Goal: Task Accomplishment & Management: Use online tool/utility

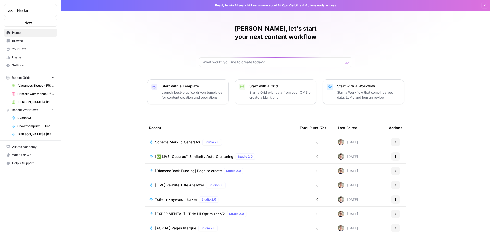
click at [36, 125] on span "Showroomprivé - Guide d'achat de 800 mots" at bounding box center [35, 126] width 37 height 5
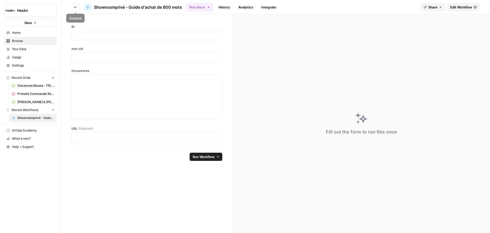
click at [75, 9] on button "Go back" at bounding box center [75, 7] width 8 height 8
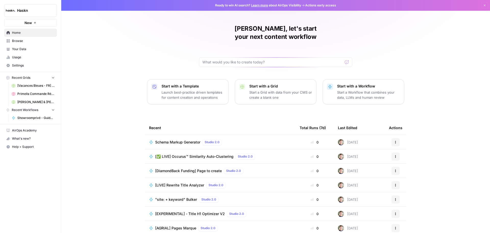
click at [239, 139] on div "Schema Markup Generator Studio 2.0" at bounding box center [220, 142] width 142 height 6
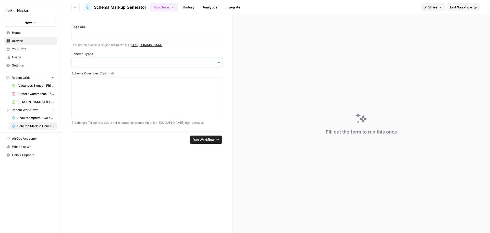
click at [176, 60] on input "Schema Types" at bounding box center [147, 62] width 144 height 5
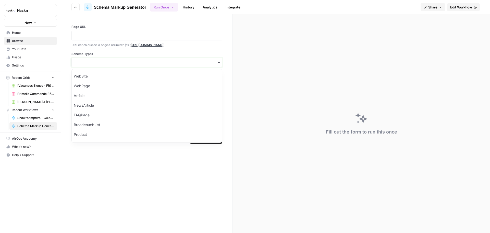
click at [159, 63] on input "Schema Types" at bounding box center [147, 62] width 144 height 5
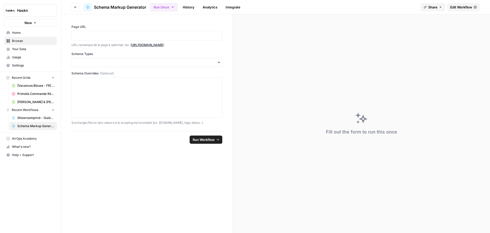
click at [184, 48] on div "Page URL URL canonique de la page à optimiser (ex : [URL][DOMAIN_NAME] ) Schema…" at bounding box center [146, 75] width 151 height 100
click at [108, 33] on p at bounding box center [147, 35] width 144 height 5
click at [105, 59] on div "button" at bounding box center [146, 62] width 151 height 9
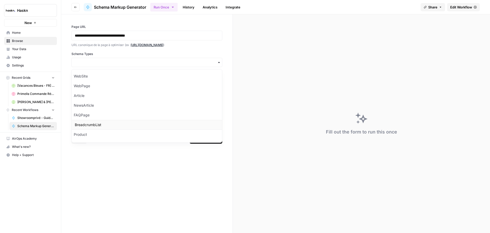
click at [98, 127] on div "BreadcrumbList" at bounding box center [147, 125] width 150 height 10
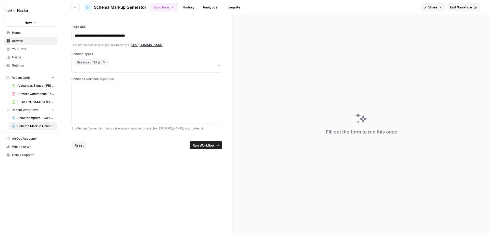
click at [125, 64] on div "BreadcrumbList" at bounding box center [146, 65] width 151 height 15
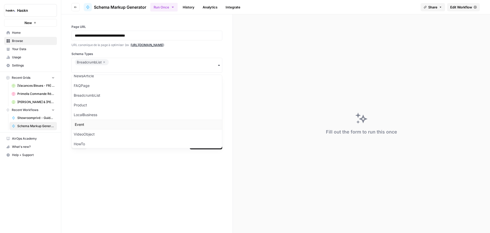
scroll to position [47, 0]
click at [87, 95] on div "Product" at bounding box center [147, 93] width 150 height 10
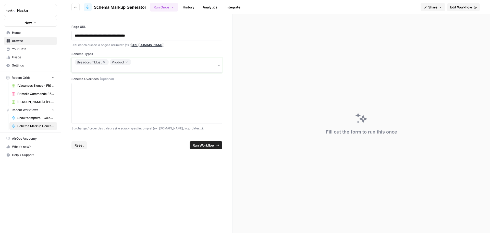
click at [157, 66] on input "Schema Types" at bounding box center [147, 68] width 144 height 5
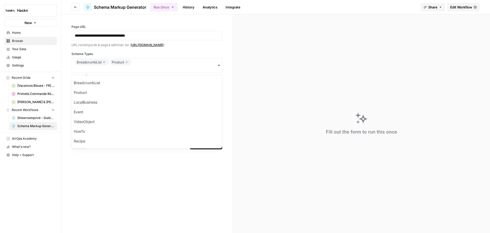
click at [117, 168] on form "**********" at bounding box center [147, 123] width 172 height 218
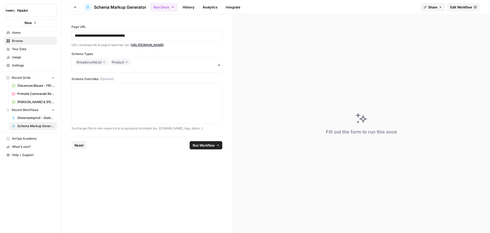
click at [209, 146] on span "Run Workflow" at bounding box center [204, 144] width 22 height 5
type textarea "null"
click at [457, 7] on span "Edit Workflow" at bounding box center [461, 7] width 22 height 5
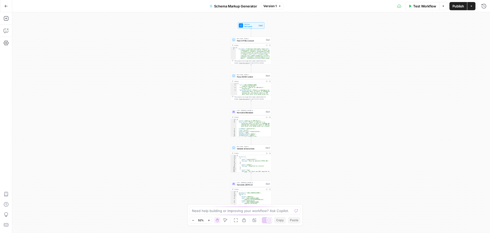
click at [427, 5] on span "Test Workflow" at bounding box center [424, 6] width 23 height 5
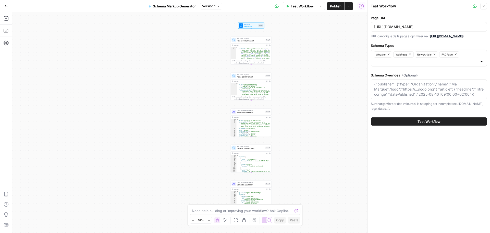
click at [434, 23] on div "[URL][DOMAIN_NAME]" at bounding box center [429, 27] width 116 height 10
paste input "[DOMAIN_NAME][URL]"
type input "[URL][DOMAIN_NAME]"
click at [392, 53] on button "WebSite" at bounding box center [383, 54] width 19 height 6
click at [391, 53] on icon "button" at bounding box center [390, 54] width 3 height 3
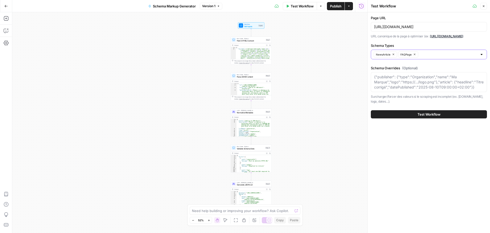
click at [391, 53] on span "NewsArticle" at bounding box center [383, 54] width 15 height 4
click at [391, 53] on icon "button" at bounding box center [390, 54] width 3 height 3
click at [391, 53] on input "Schema Types" at bounding box center [425, 54] width 103 height 5
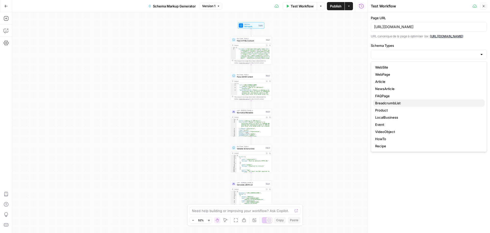
click at [391, 104] on span "BreadcrumbList" at bounding box center [427, 102] width 105 height 5
click at [400, 109] on span "Product" at bounding box center [427, 109] width 105 height 5
click at [406, 196] on div "Page URL https://www.micromania.fr/jeux-ps5.html URL canonique de la page à opt…" at bounding box center [429, 122] width 122 height 220
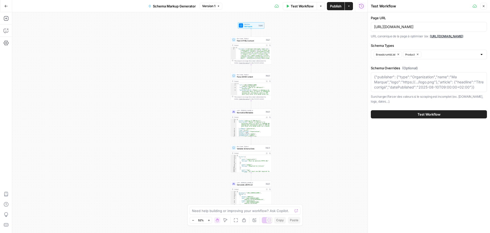
click at [445, 113] on button "Test Workflow" at bounding box center [429, 114] width 116 height 8
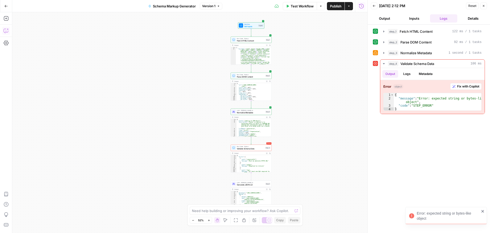
click at [9, 32] on button "Copilot" at bounding box center [6, 31] width 8 height 8
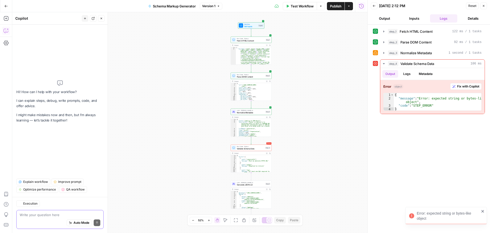
click at [86, 222] on span "Auto Mode" at bounding box center [82, 222] width 16 height 5
click at [467, 87] on span "Fix with Copilot" at bounding box center [468, 86] width 22 height 5
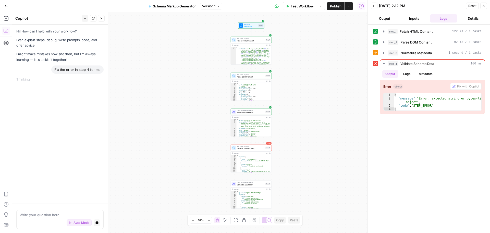
click at [390, 17] on button "Output" at bounding box center [385, 18] width 28 height 8
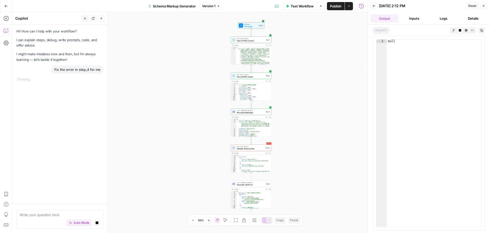
click at [413, 19] on button "Inputs" at bounding box center [415, 18] width 28 height 8
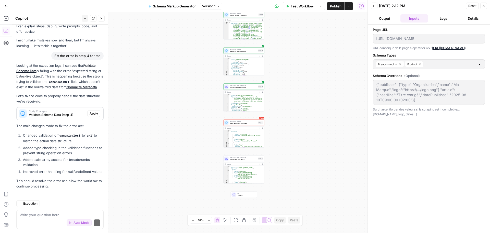
scroll to position [29, 0]
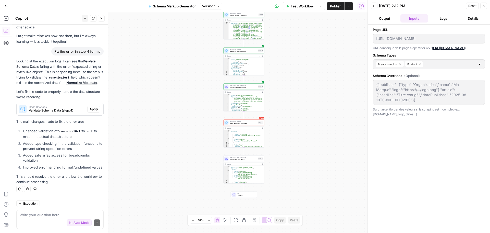
click at [300, 93] on div "Workflow Set Inputs Inputs Run Code · Python Fetch HTML Content Step 1 Output E…" at bounding box center [189, 122] width 355 height 220
click at [301, 175] on div "Workflow Set Inputs Inputs Run Code · Python Fetch HTML Content Step 1 Output E…" at bounding box center [189, 122] width 355 height 220
click at [4, 16] on button "Add Steps" at bounding box center [6, 18] width 8 height 8
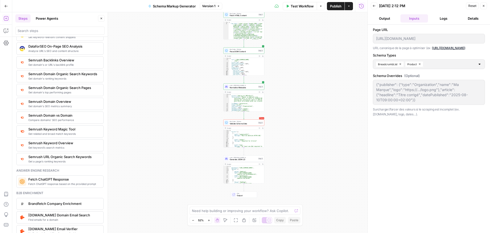
scroll to position [664, 0]
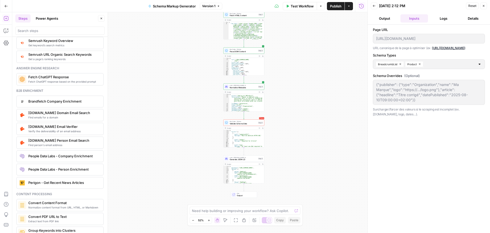
click at [56, 83] on span "Fetch ChatGPT response based on the provided prompt" at bounding box center [63, 81] width 71 height 4
click at [360, 19] on icon "button" at bounding box center [361, 18] width 3 height 3
click at [75, 185] on div "Perigon - Get Recent News Articles" at bounding box center [59, 182] width 83 height 8
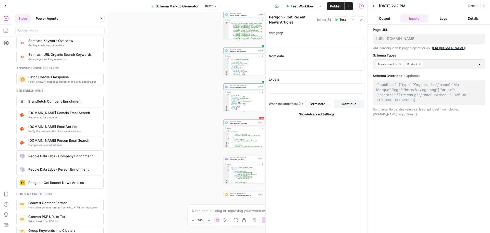
click at [361, 21] on button "Close" at bounding box center [361, 19] width 7 height 7
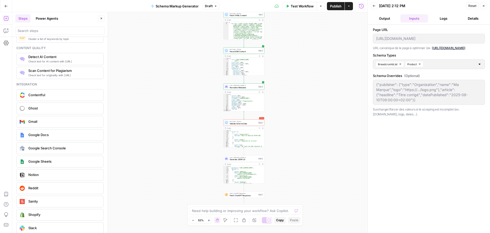
scroll to position [815, 0]
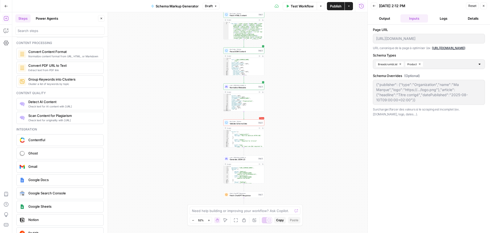
click at [57, 104] on span "Check text for AI content with Originality.ai" at bounding box center [63, 106] width 71 height 4
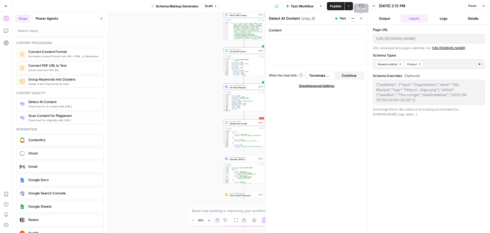
click at [364, 19] on button "Close" at bounding box center [361, 18] width 7 height 7
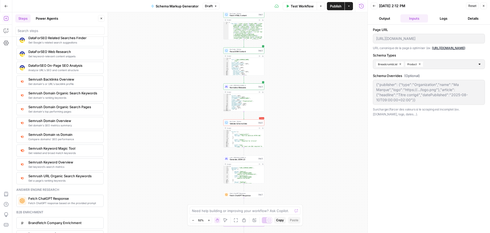
scroll to position [534, 0]
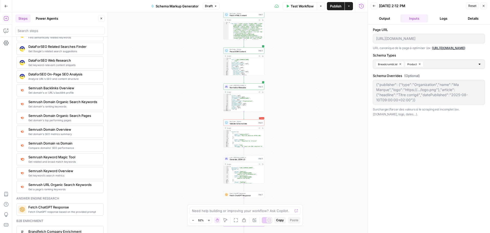
click at [308, 4] on span "Test Workflow" at bounding box center [302, 6] width 23 height 5
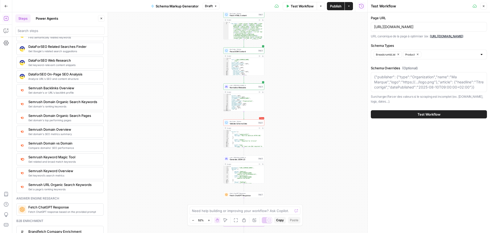
click at [417, 112] on button "Test Workflow" at bounding box center [429, 114] width 116 height 8
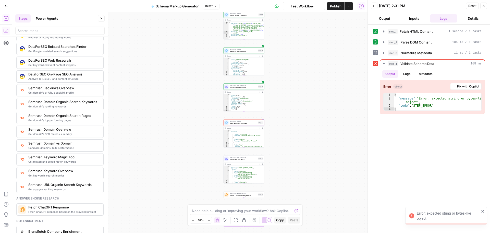
click at [6, 32] on icon "button" at bounding box center [6, 30] width 5 height 5
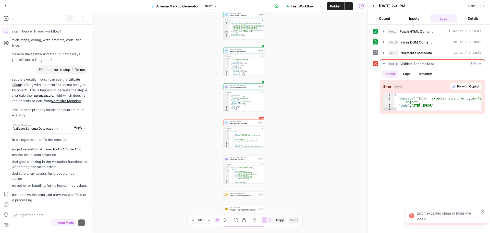
scroll to position [37, 0]
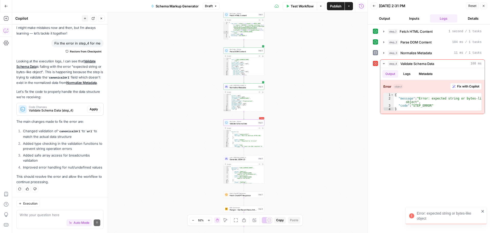
click at [90, 107] on span "Apply" at bounding box center [94, 109] width 8 height 5
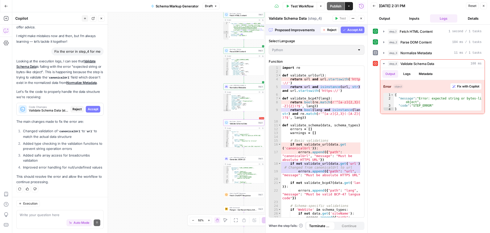
click at [88, 107] on span "Accept" at bounding box center [93, 109] width 10 height 5
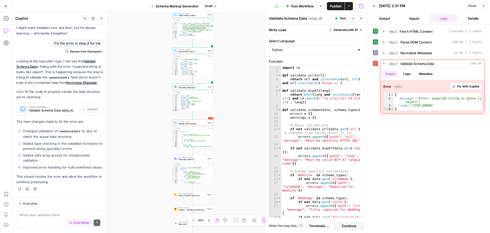
click at [339, 18] on button "Test" at bounding box center [341, 18] width 16 height 7
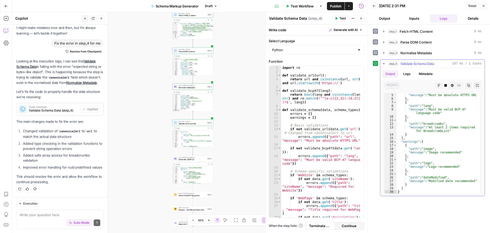
scroll to position [0, 0]
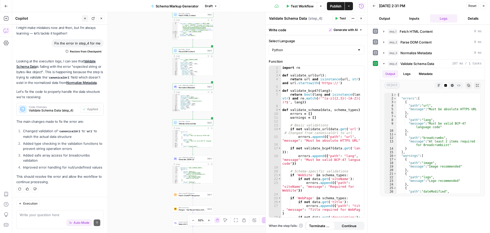
click at [295, 5] on span "Test Workflow" at bounding box center [302, 6] width 23 height 5
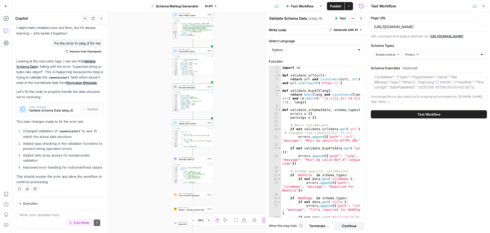
click at [411, 115] on button "Test Workflow" at bounding box center [429, 114] width 116 height 8
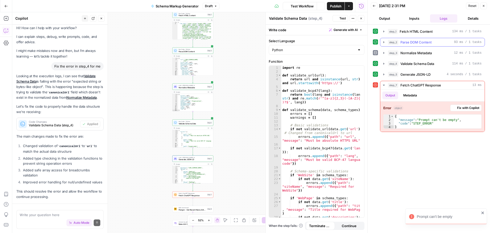
scroll to position [37, 0]
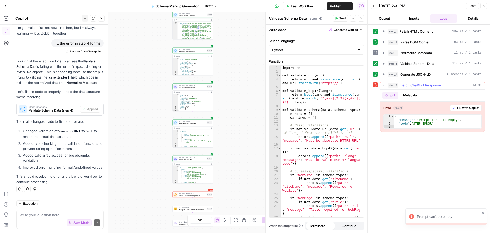
click at [465, 108] on span "Fix with Copilot" at bounding box center [468, 107] width 22 height 5
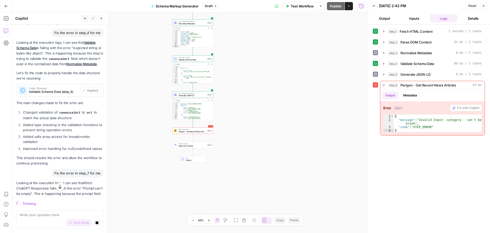
drag, startPoint x: 202, startPoint y: 131, endPoint x: 195, endPoint y: 131, distance: 6.4
click at [195, 131] on span "Perigon - Get Recent News Articles" at bounding box center [193, 131] width 28 height 3
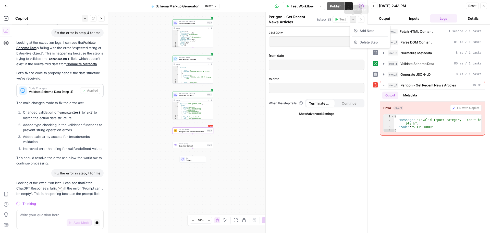
click at [355, 19] on button "Actions" at bounding box center [353, 19] width 7 height 7
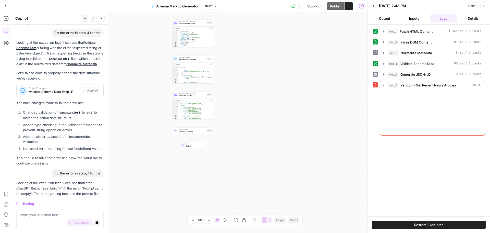
click at [195, 129] on span "Content Quality" at bounding box center [193, 129] width 28 height 2
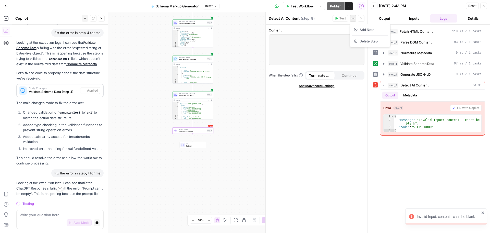
click at [352, 19] on icon "button" at bounding box center [353, 18] width 3 height 3
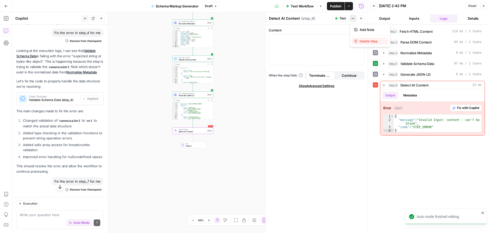
click at [368, 41] on span "Delete Step" at bounding box center [372, 41] width 25 height 5
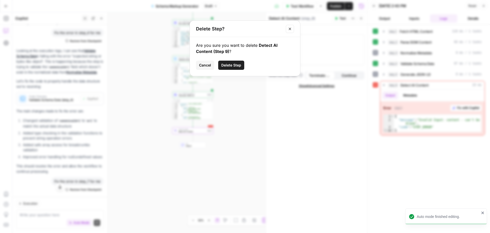
click at [239, 66] on span "Delete Step" at bounding box center [231, 65] width 20 height 5
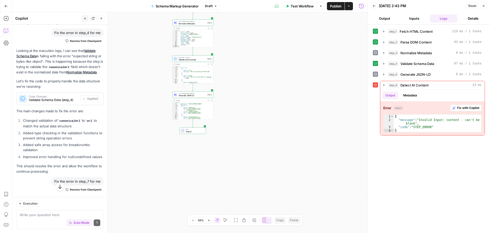
click at [303, 4] on span "Test Workflow" at bounding box center [302, 6] width 23 height 5
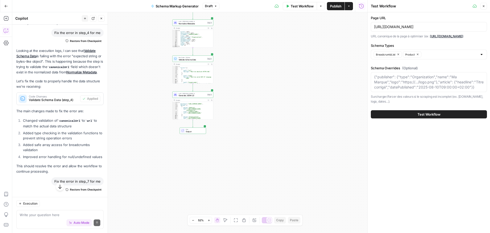
click at [403, 116] on button "Test Workflow" at bounding box center [429, 114] width 116 height 8
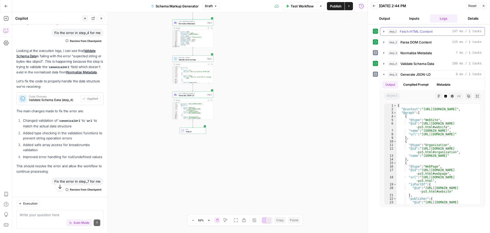
click at [435, 32] on div "step_1 Fetch HTML Content 147 ms / 1 tasks" at bounding box center [435, 31] width 94 height 5
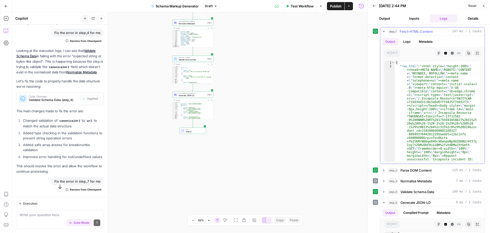
click at [435, 32] on div "step_1 Fetch HTML Content 147 ms / 1 tasks" at bounding box center [435, 31] width 94 height 5
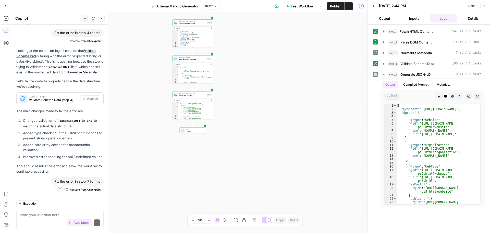
click at [424, 19] on button "Inputs" at bounding box center [415, 18] width 28 height 8
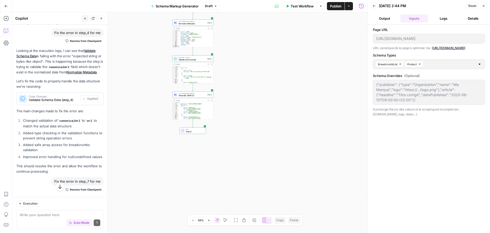
click at [439, 19] on button "Logs" at bounding box center [444, 18] width 28 height 8
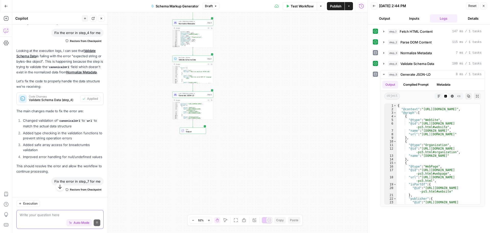
click at [50, 214] on textarea at bounding box center [60, 214] width 81 height 5
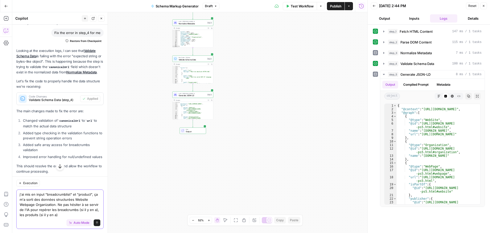
type textarea "j'ai mis en input "breadcrumblist" et "product", ça m'a sorti des données struc…"
click at [94, 220] on button "Send" at bounding box center [97, 222] width 7 height 7
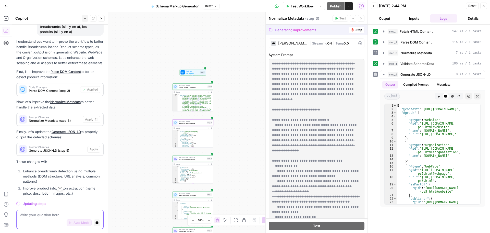
scroll to position [565, 0]
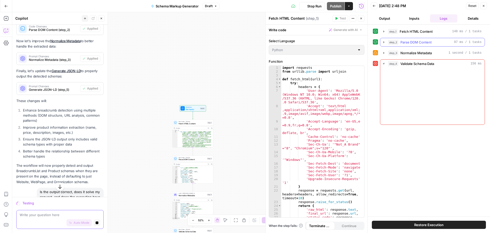
click at [384, 43] on icon "button" at bounding box center [384, 42] width 4 height 4
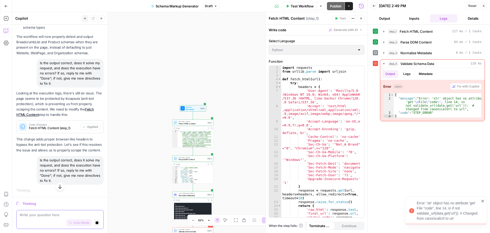
scroll to position [720, 0]
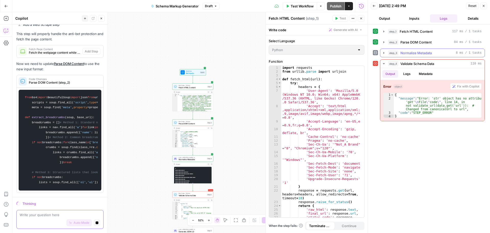
click at [383, 51] on icon "button" at bounding box center [384, 53] width 4 height 4
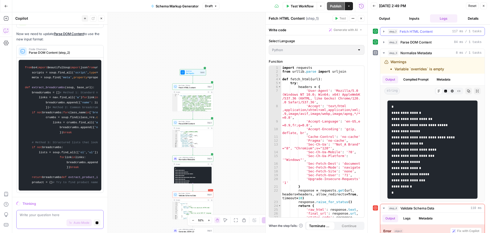
click at [385, 29] on icon "button" at bounding box center [384, 31] width 4 height 4
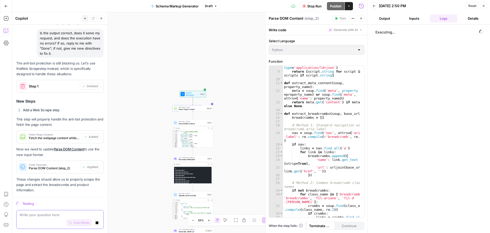
scroll to position [107, 0]
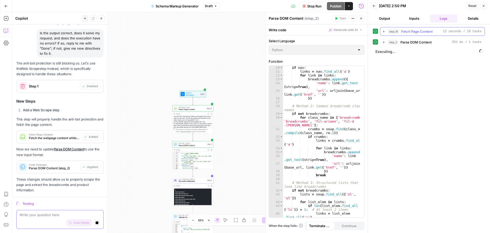
click at [384, 31] on icon "button" at bounding box center [384, 31] width 4 height 4
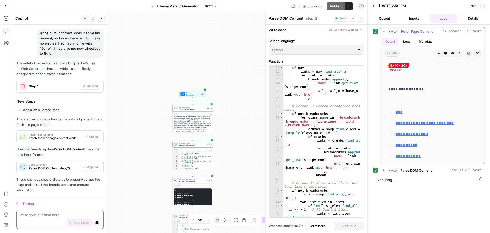
scroll to position [5604, 0]
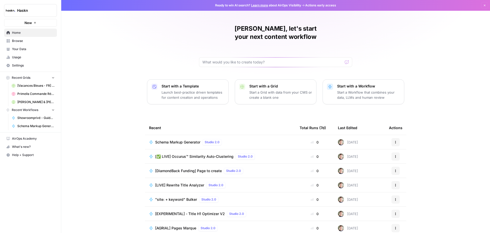
click at [34, 21] on icon "button" at bounding box center [34, 22] width 3 height 3
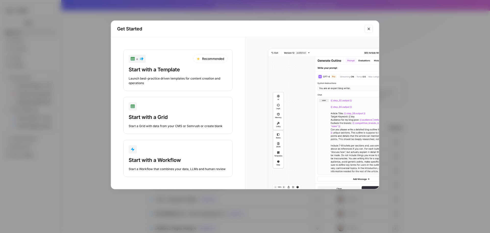
click at [172, 151] on div "button" at bounding box center [178, 149] width 99 height 8
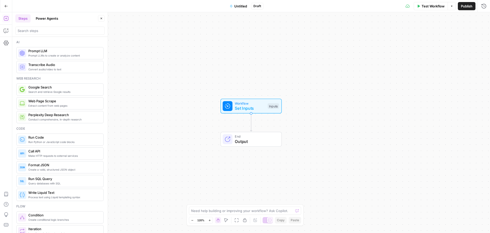
click at [234, 7] on button "Untitled" at bounding box center [238, 6] width 23 height 8
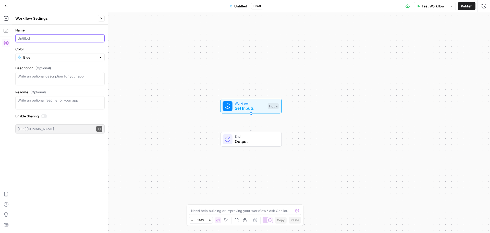
click at [28, 40] on input "Name" at bounding box center [60, 38] width 85 height 5
type input "[Iceberg Data Lab] - Création de contenu"
click at [75, 47] on label "Color" at bounding box center [59, 48] width 89 height 5
click at [75, 55] on input "Blue" at bounding box center [60, 57] width 74 height 5
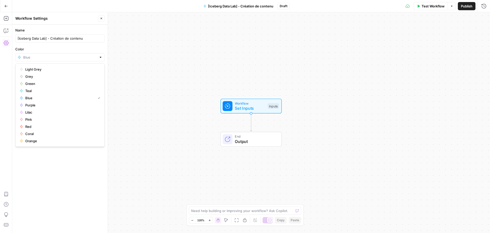
type input "Blue"
click at [43, 163] on div "Name [Iceberg Data Lab] - Création de contenu Color Blue Description (Optional)…" at bounding box center [59, 129] width 95 height 208
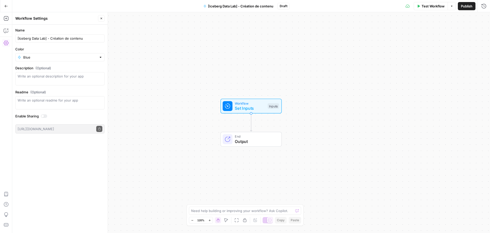
click at [158, 96] on div "Workflow Set Inputs Inputs End Output" at bounding box center [251, 122] width 478 height 220
click at [5, 33] on icon "button" at bounding box center [6, 31] width 4 height 4
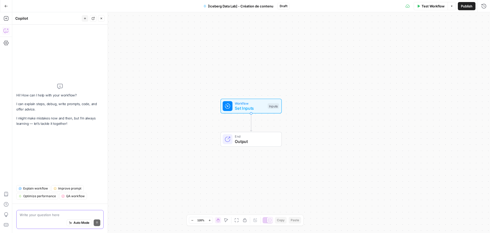
click at [39, 214] on textarea at bounding box center [60, 214] width 81 height 5
click at [40, 220] on div "Auto Mode Send" at bounding box center [60, 222] width 81 height 11
click at [57, 213] on textarea at bounding box center [60, 214] width 81 height 5
paste textarea "Variables d’entrée à prévoir : main_keyword → Mot-clé principal (ex : esg meani…"
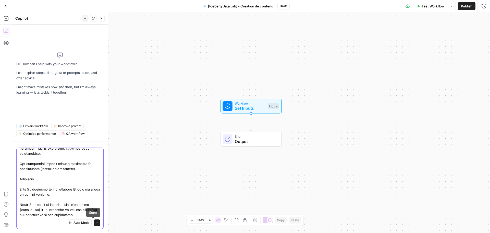
type textarea "Variables d’entrée à prévoir : main_keyword → Mot-clé principal (ex : esg meani…"
click at [80, 220] on span "Auto Mode" at bounding box center [82, 222] width 16 height 5
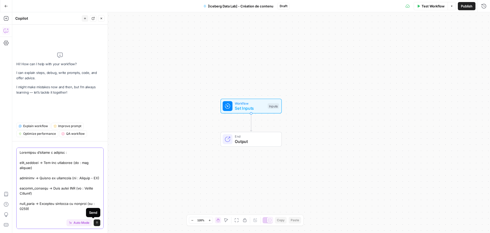
click at [95, 221] on icon "submit" at bounding box center [96, 222] width 3 height 3
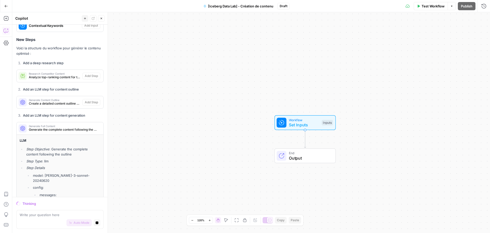
scroll to position [1114, 0]
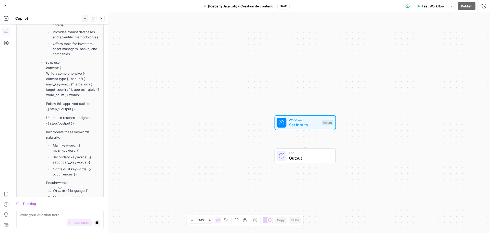
click at [58, 186] on icon "button" at bounding box center [59, 186] width 5 height 5
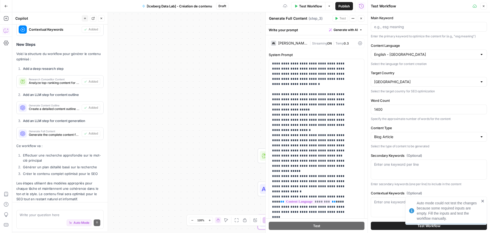
scroll to position [1118, 0]
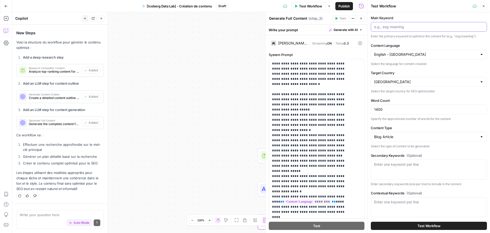
click at [439, 25] on input "Main Keyword" at bounding box center [429, 26] width 110 height 5
paste input "biodiversity meaning"
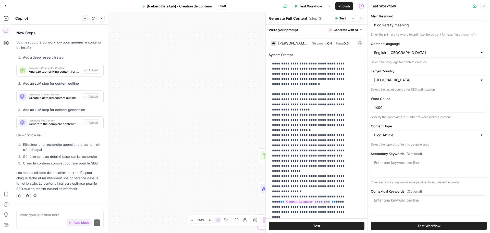
scroll to position [0, 0]
click at [376, 29] on input "biodiversity meaning" at bounding box center [429, 26] width 110 height 5
type input "biodiversity meaning"
click at [404, 210] on div "Enter one keyword per line" at bounding box center [429, 207] width 116 height 20
paste textarea "biodiversity species world can us conservation life planet natural one area eco…"
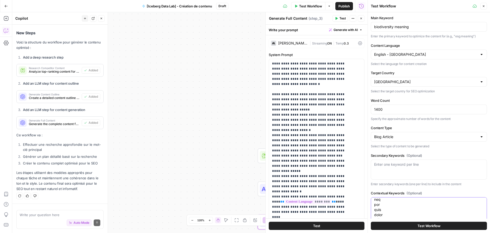
type textarea "biodiversity species world can us conservation life planet natural one area eco…"
click at [410, 136] on input "Content Type" at bounding box center [425, 136] width 103 height 5
type input "Blog Article"
click at [416, 127] on label "Content Type" at bounding box center [429, 127] width 116 height 5
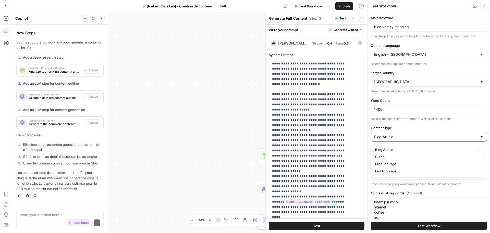
click at [416, 134] on input "Blog Article" at bounding box center [425, 136] width 103 height 5
click at [383, 172] on span "Landing Page" at bounding box center [426, 170] width 102 height 5
type input "Landing Page"
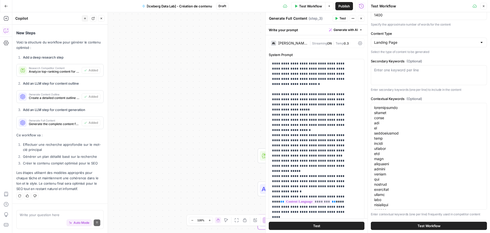
scroll to position [95, 0]
click at [400, 222] on button "Test Workflow" at bounding box center [429, 225] width 116 height 8
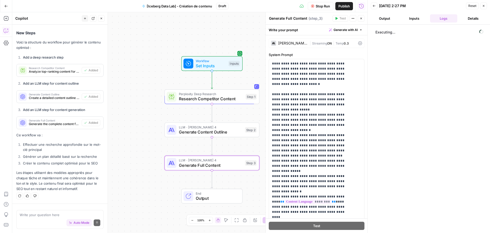
drag, startPoint x: 218, startPoint y: 156, endPoint x: 123, endPoint y: 99, distance: 110.7
click at [123, 99] on div "Workflow Set Inputs Inputs Perplexity Deep Research Research Competitor Content…" at bounding box center [189, 122] width 355 height 220
click at [246, 99] on div "Step 1" at bounding box center [251, 97] width 11 height 6
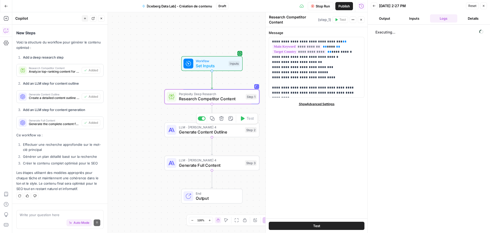
click at [226, 131] on span "Generate Content Outline" at bounding box center [211, 132] width 64 height 6
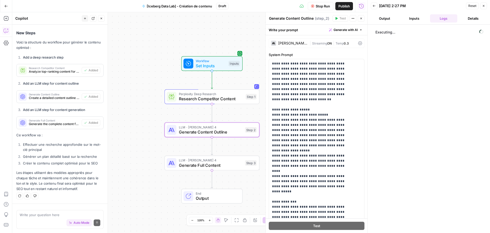
click at [296, 42] on div "[PERSON_NAME] 4" at bounding box center [292, 43] width 29 height 4
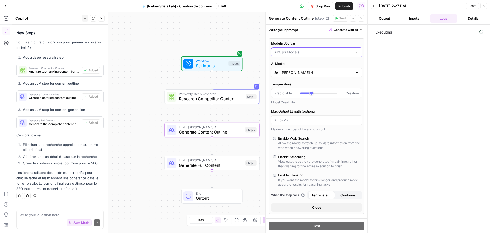
click at [306, 53] on input "Models Source" at bounding box center [313, 52] width 78 height 5
click at [297, 71] on span "My Models" at bounding box center [313, 71] width 77 height 5
type input "My Models"
click at [223, 133] on span "Generate Content Outline" at bounding box center [211, 132] width 64 height 6
click at [224, 164] on span "Generate Full Content" at bounding box center [211, 165] width 64 height 6
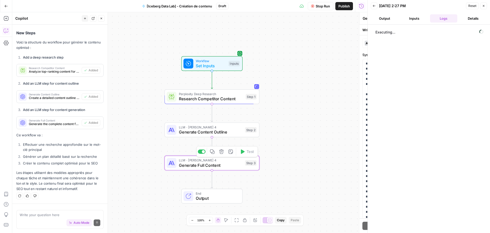
type textarea "Generate Full Content"
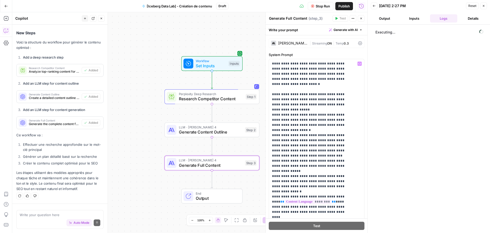
drag, startPoint x: 300, startPoint y: 38, endPoint x: 295, endPoint y: 48, distance: 11.2
click at [296, 40] on div "Claude Sonnet 4 | Streaming ON | Temp 0.3" at bounding box center [317, 43] width 96 height 10
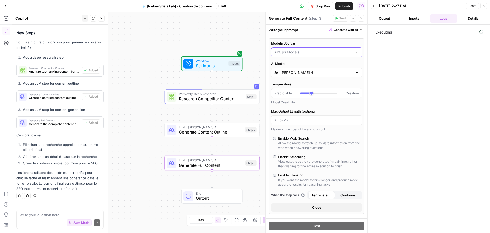
click at [297, 54] on input "Models Source" at bounding box center [313, 52] width 78 height 5
click at [295, 71] on span "My Models" at bounding box center [313, 71] width 77 height 5
type input "My Models"
click at [238, 97] on span "Research Competitor Content" at bounding box center [211, 99] width 64 height 6
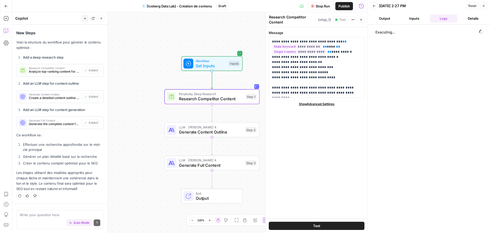
click at [414, 19] on button "Inputs" at bounding box center [415, 18] width 28 height 8
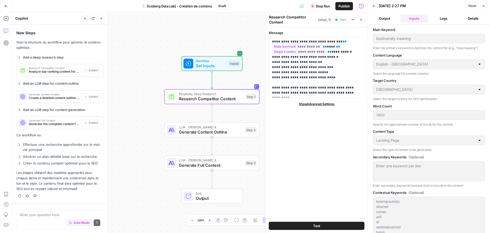
click at [384, 19] on button "Output" at bounding box center [385, 18] width 28 height 8
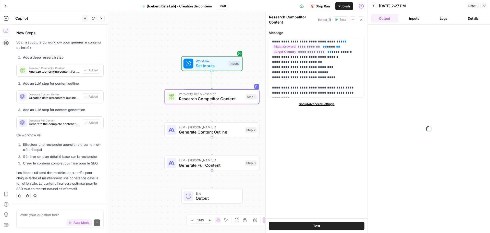
click at [439, 17] on button "Logs" at bounding box center [444, 18] width 28 height 8
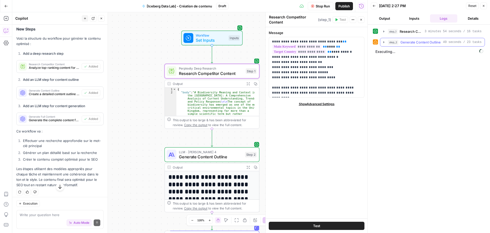
click at [383, 43] on icon "button" at bounding box center [384, 42] width 4 height 4
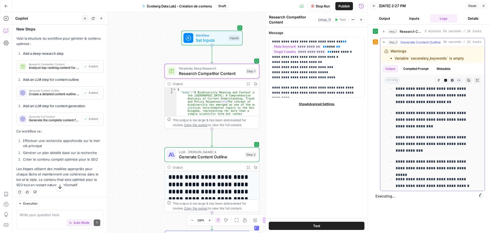
scroll to position [230, 0]
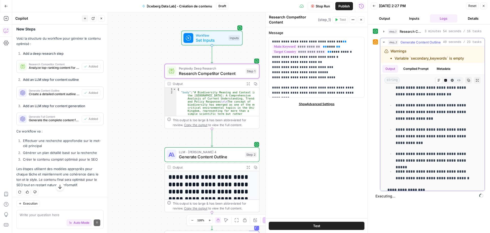
click at [384, 39] on button "step_2 Generate Content Outline 49 seconds / 23 tasks" at bounding box center [432, 42] width 104 height 8
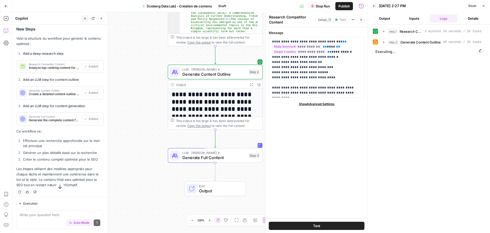
drag, startPoint x: 152, startPoint y: 185, endPoint x: 155, endPoint y: 103, distance: 82.5
click at [155, 103] on div "Workflow Set Inputs Inputs Perplexity Deep Research Research Competitor Content…" at bounding box center [189, 122] width 355 height 220
click at [383, 40] on icon "button" at bounding box center [384, 42] width 4 height 4
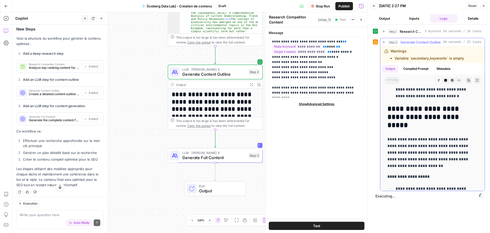
scroll to position [945, 0]
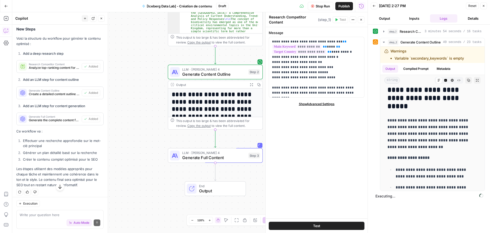
click at [405, 21] on button "Inputs" at bounding box center [415, 18] width 28 height 8
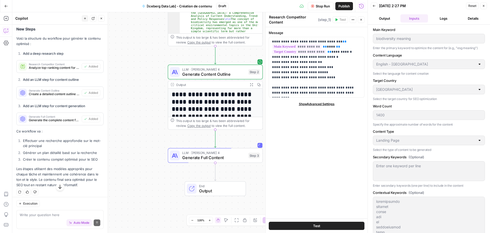
click at [437, 19] on button "Logs" at bounding box center [444, 18] width 28 height 8
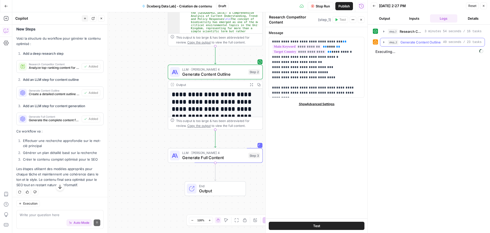
click at [417, 41] on span "Generate Content Outline" at bounding box center [421, 42] width 40 height 5
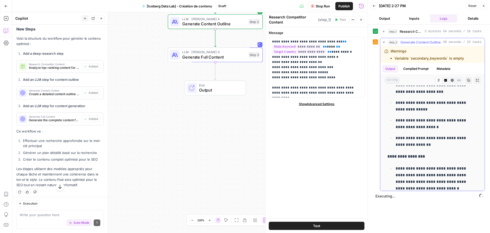
scroll to position [1149, 0]
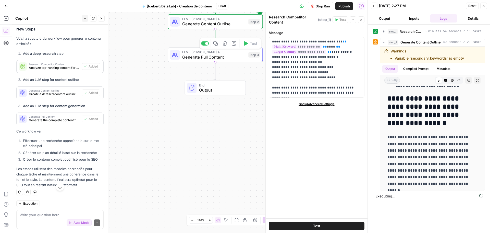
click at [194, 55] on span "Generate Full Content" at bounding box center [214, 57] width 64 height 6
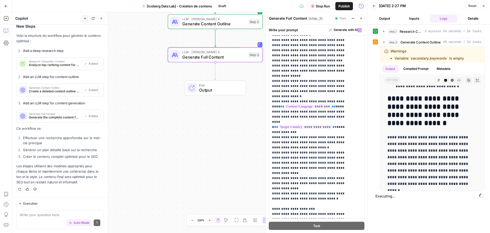
scroll to position [77, 0]
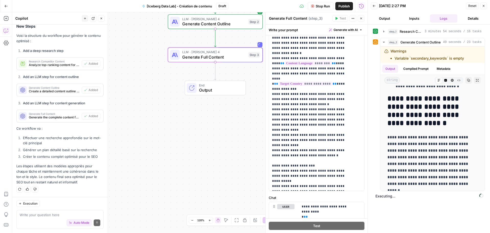
click at [232, 56] on span "Generate Full Content" at bounding box center [214, 57] width 64 height 6
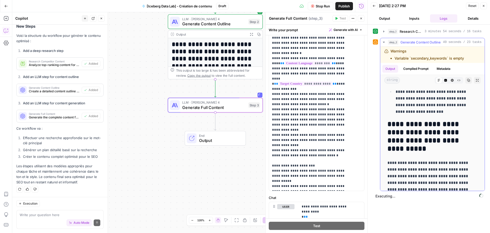
scroll to position [3089, 0]
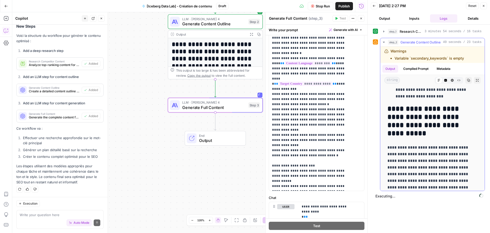
click at [422, 71] on button "Compiled Prompt" at bounding box center [415, 69] width 31 height 8
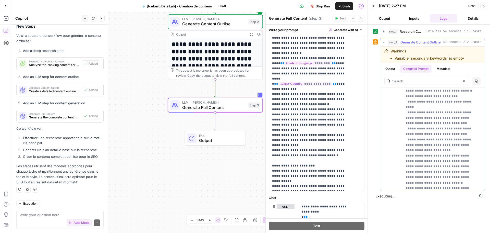
scroll to position [332, 0]
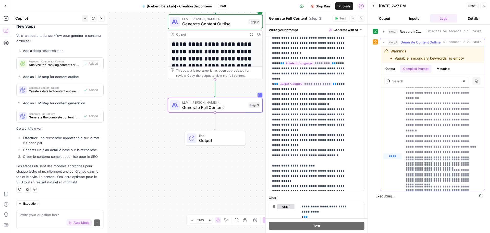
click at [440, 67] on button "Metadata" at bounding box center [444, 69] width 20 height 8
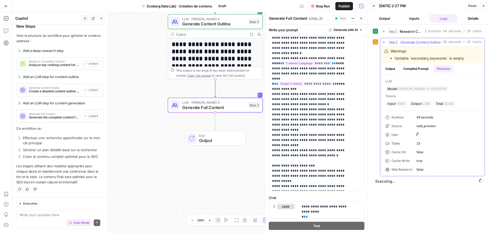
scroll to position [0, 0]
click at [408, 70] on button "Compiled Prompt" at bounding box center [415, 69] width 31 height 8
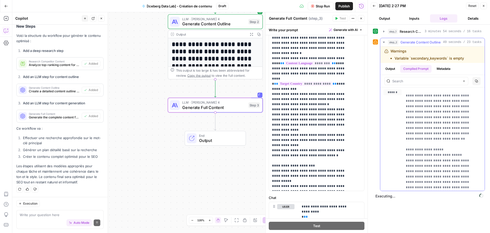
click at [390, 65] on button "Output" at bounding box center [390, 69] width 16 height 8
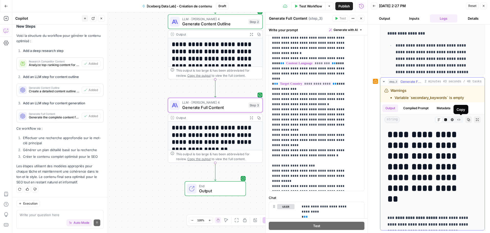
click at [465, 120] on button "Copy" at bounding box center [468, 119] width 7 height 7
click at [56, 216] on textarea at bounding box center [60, 214] width 81 height 5
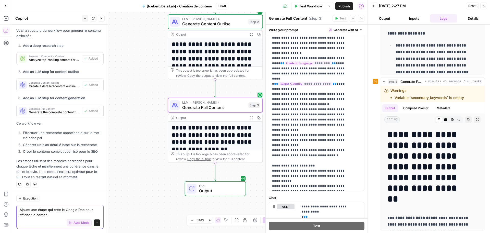
type textarea "Ajoute une étape qui crée le Google Doc pour afficher le contenu"
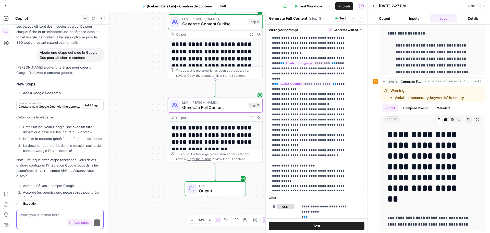
scroll to position [1293, 0]
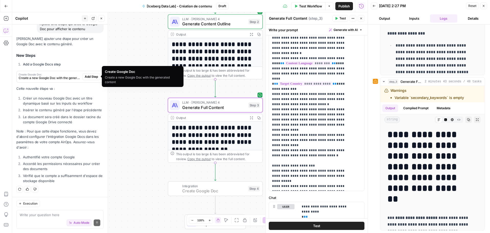
click at [90, 77] on span "Add Step" at bounding box center [91, 76] width 13 height 5
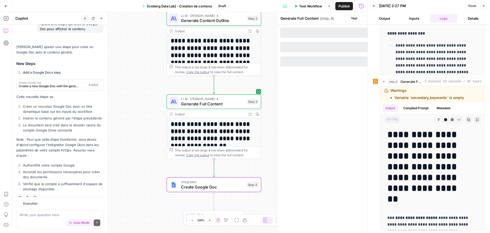
type textarea "Create Google Doc"
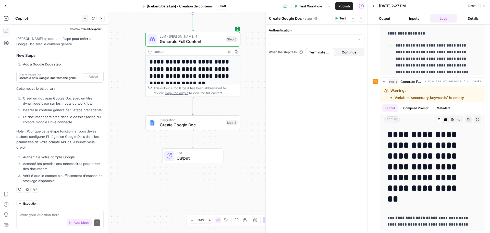
click at [349, 35] on div at bounding box center [317, 39] width 96 height 10
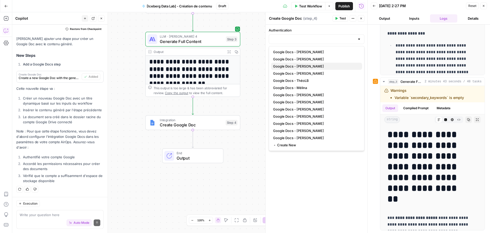
click at [307, 68] on span "Google Docs - Quentin" at bounding box center [315, 66] width 85 height 5
type input "Google Docs - Quentin"
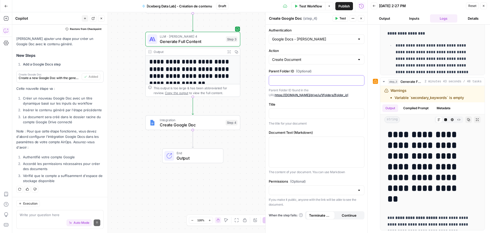
click at [308, 78] on p at bounding box center [316, 79] width 89 height 5
click at [304, 111] on p at bounding box center [316, 113] width 89 height 5
click at [360, 112] on icon "button" at bounding box center [359, 113] width 3 height 3
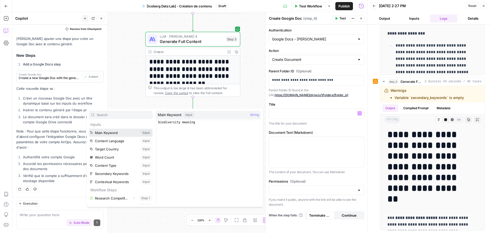
click at [117, 134] on button "Select variable Main Keyword" at bounding box center [121, 132] width 64 height 8
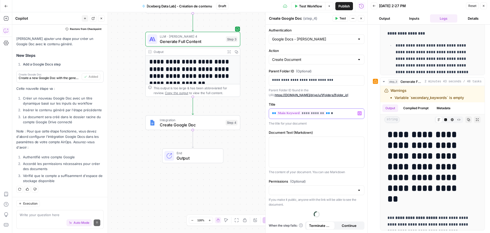
click at [361, 113] on button "Variables Menu" at bounding box center [360, 113] width 4 height 4
click at [342, 114] on p "**********" at bounding box center [316, 113] width 89 height 5
click at [327, 139] on p at bounding box center [316, 141] width 89 height 5
click at [359, 140] on icon "button" at bounding box center [359, 141] width 3 height 3
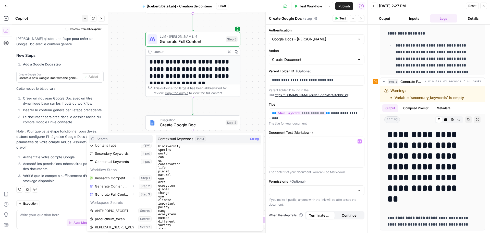
scroll to position [46, 0]
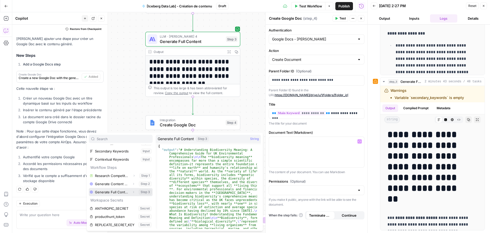
click at [117, 192] on button "Select variable Generate Full Content" at bounding box center [121, 192] width 64 height 8
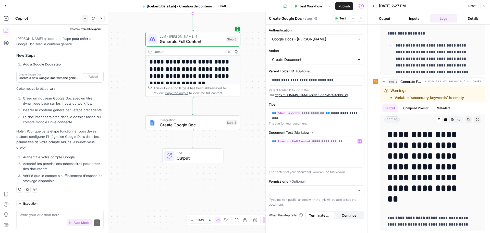
click at [311, 187] on div at bounding box center [317, 190] width 96 height 10
click at [312, 178] on div "**********" at bounding box center [317, 129] width 102 height 208
click at [338, 18] on icon "button" at bounding box center [336, 18] width 3 height 3
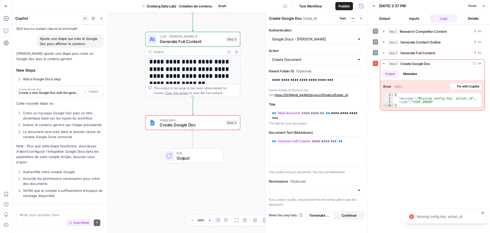
scroll to position [1301, 0]
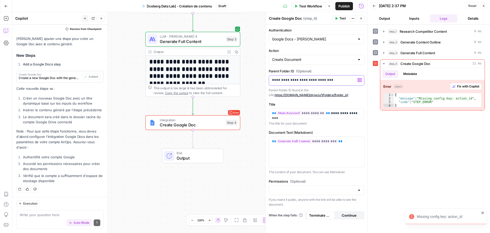
click at [337, 80] on p "**********" at bounding box center [316, 79] width 89 height 5
click at [359, 62] on div at bounding box center [359, 59] width 4 height 5
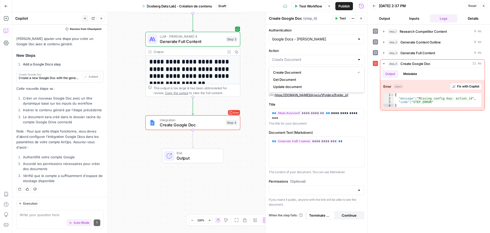
click at [359, 62] on div at bounding box center [359, 59] width 4 height 5
click at [359, 59] on div at bounding box center [359, 59] width 4 height 5
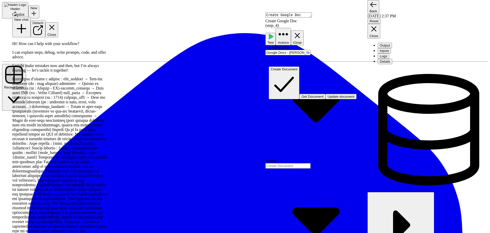
type input "Create Document"
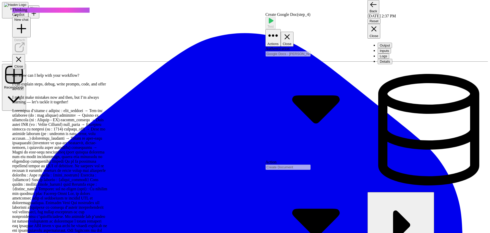
scroll to position [1434, 0]
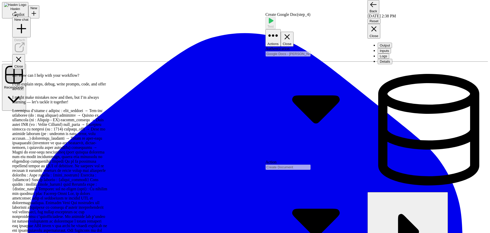
click at [385, 193] on icon "button" at bounding box center [408, 231] width 76 height 76
click at [385, 193] on icon "button" at bounding box center [407, 231] width 76 height 76
drag, startPoint x: 257, startPoint y: 101, endPoint x: 244, endPoint y: 219, distance: 118.7
drag, startPoint x: 246, startPoint y: 175, endPoint x: 246, endPoint y: 139, distance: 36.5
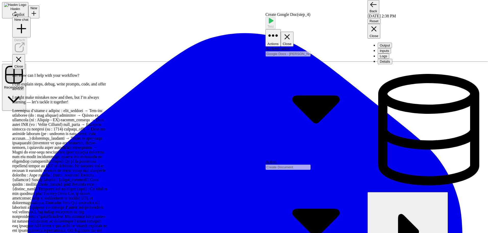
drag, startPoint x: 210, startPoint y: 182, endPoint x: 270, endPoint y: 224, distance: 73.6
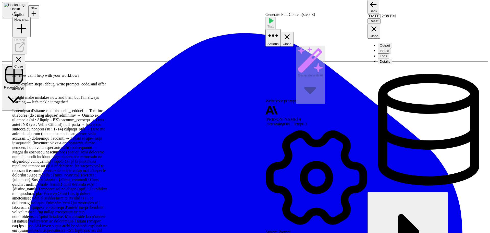
drag, startPoint x: 118, startPoint y: 99, endPoint x: 90, endPoint y: 174, distance: 79.9
drag, startPoint x: 141, startPoint y: 87, endPoint x: 130, endPoint y: 140, distance: 54.3
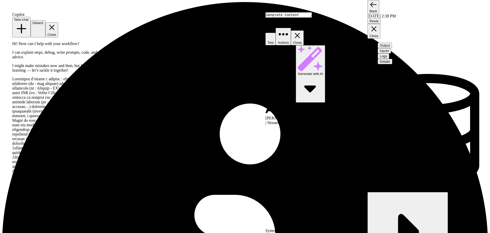
scroll to position [1459, 0]
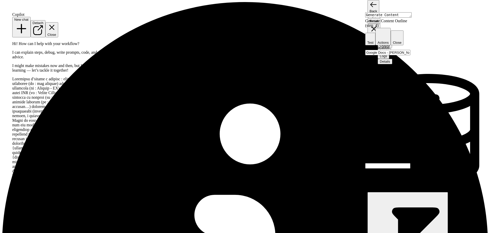
type textarea "Create Google Doc"
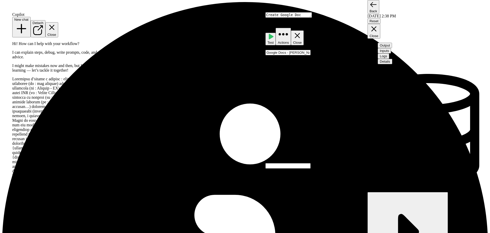
click at [311, 163] on input "Action" at bounding box center [287, 165] width 45 height 5
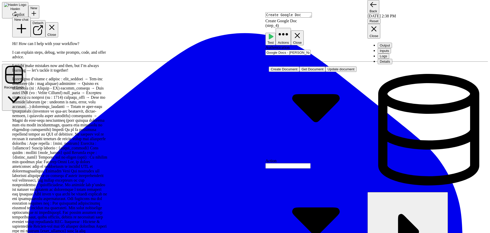
click at [297, 71] on span "Create Document" at bounding box center [284, 69] width 27 height 4
type input "Create Document"
click at [274, 41] on span "Test" at bounding box center [271, 43] width 6 height 4
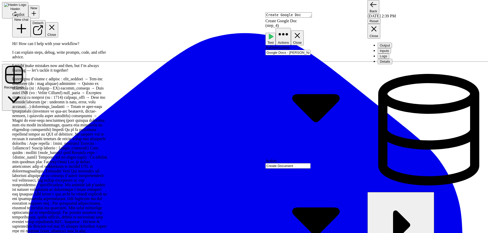
type textarea "Alors pas besoin de faire un contenu centré sur le pays visé (ici UK). L'object…"
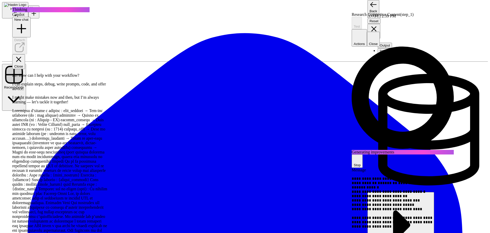
scroll to position [1681, 0]
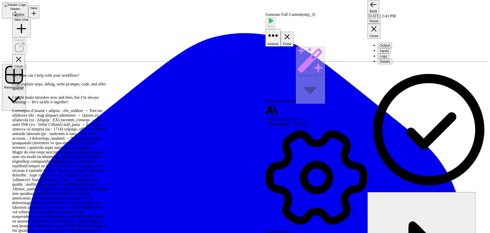
click at [390, 43] on button "Output" at bounding box center [385, 45] width 14 height 5
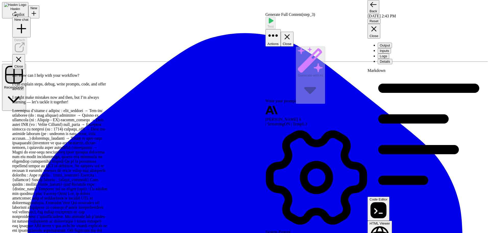
click at [391, 48] on button "Inputs" at bounding box center [384, 50] width 13 height 5
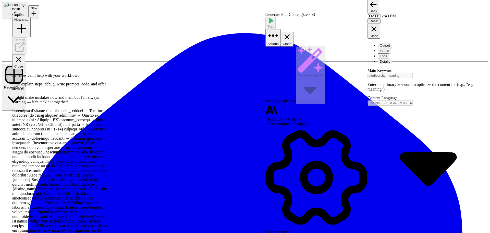
click at [385, 43] on button "Output" at bounding box center [385, 45] width 14 height 5
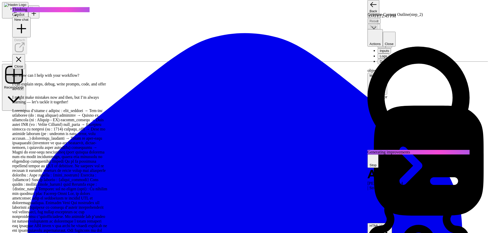
scroll to position [1878, 0]
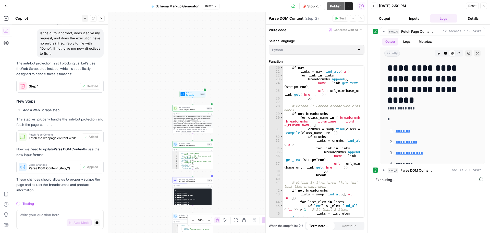
click at [388, 19] on button "Output" at bounding box center [385, 18] width 28 height 8
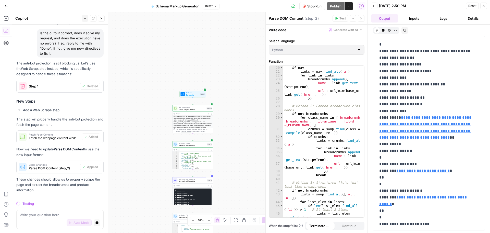
click at [440, 17] on button "Logs" at bounding box center [444, 18] width 28 height 8
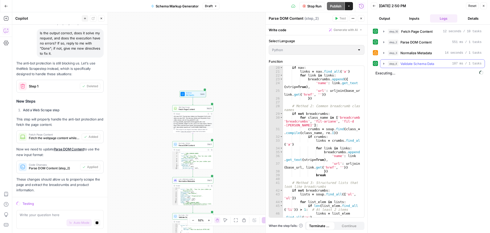
click at [383, 62] on icon "button" at bounding box center [384, 64] width 4 height 4
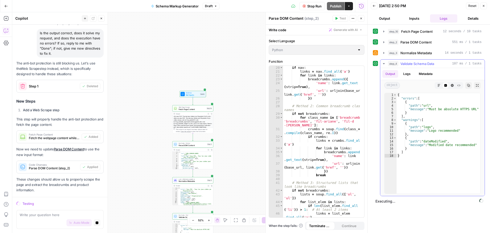
click at [383, 62] on icon "button" at bounding box center [384, 64] width 4 height 4
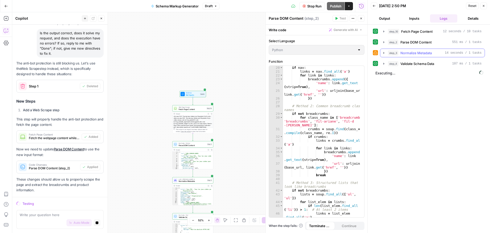
click at [381, 53] on button "step_3 Normalize Metadata 14 seconds / 1 tasks" at bounding box center [432, 53] width 104 height 8
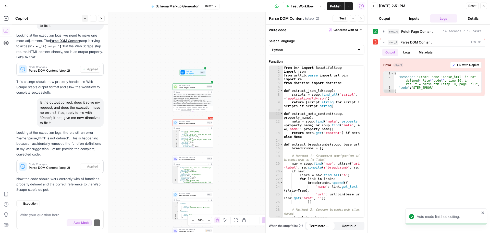
scroll to position [1071, 0]
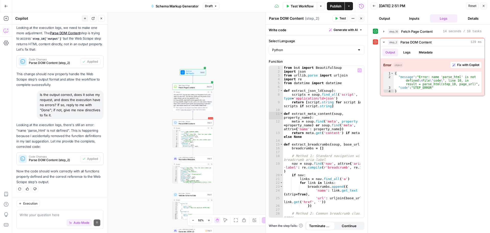
click at [393, 152] on div "step_10 Fetch Page Content 14 seconds / 10 tasks step_2 Parse DOM Content 129 m…" at bounding box center [429, 128] width 112 height 203
click at [461, 64] on span "Fix with Copilot" at bounding box center [468, 65] width 22 height 5
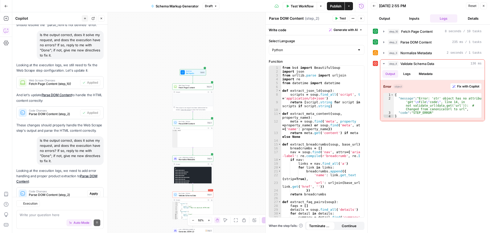
scroll to position [1333, 0]
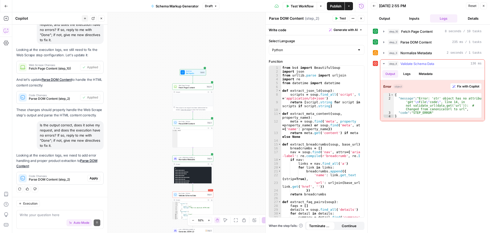
click at [464, 89] on button "Fix with Copilot" at bounding box center [465, 86] width 31 height 7
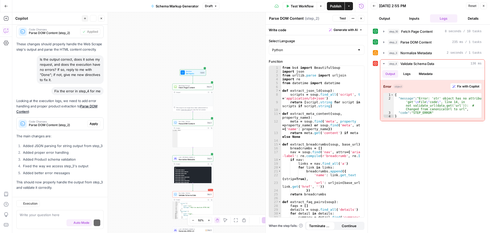
scroll to position [1410, 0]
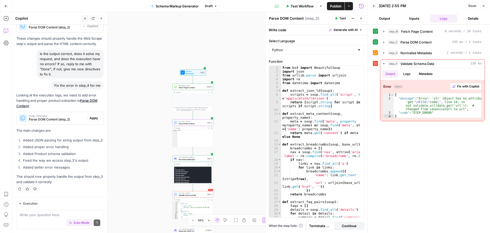
click at [90, 116] on span "Apply" at bounding box center [94, 118] width 8 height 5
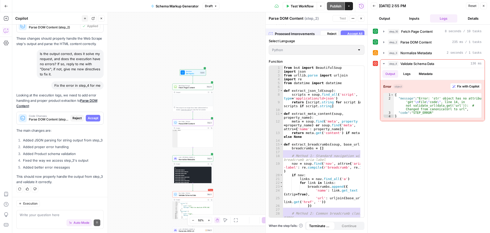
scroll to position [1377, 0]
click at [88, 116] on span "Accept" at bounding box center [93, 118] width 10 height 5
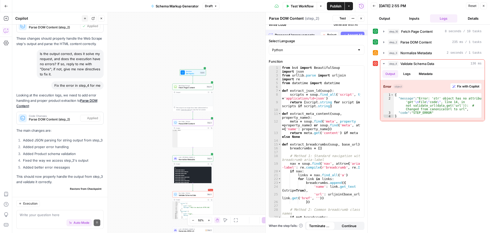
scroll to position [1410, 0]
click at [299, 5] on span "Test Workflow" at bounding box center [302, 6] width 23 height 5
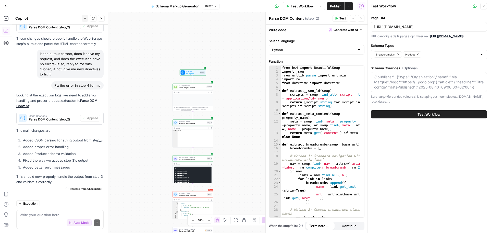
click at [414, 113] on button "Test Workflow" at bounding box center [429, 114] width 116 height 8
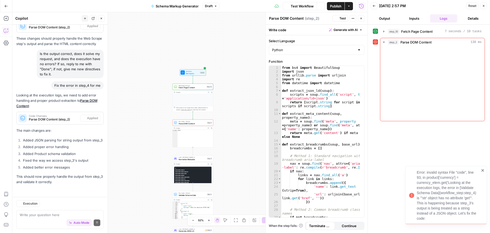
scroll to position [1410, 0]
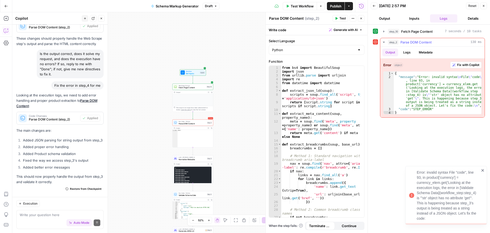
click at [466, 65] on span "Fix with Copilot" at bounding box center [468, 65] width 22 height 5
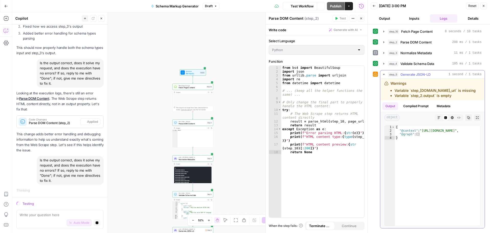
scroll to position [1795, 0]
click at [386, 42] on icon "button" at bounding box center [384, 42] width 4 height 4
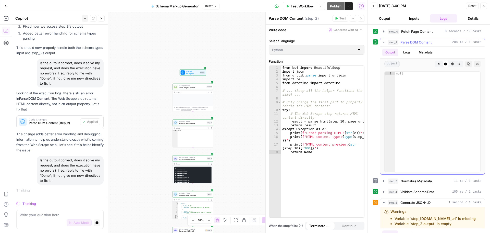
click at [386, 42] on icon "button" at bounding box center [384, 42] width 4 height 4
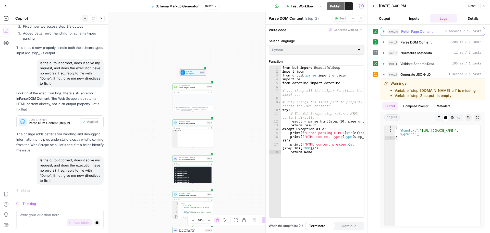
click at [384, 30] on icon "button" at bounding box center [384, 31] width 4 height 4
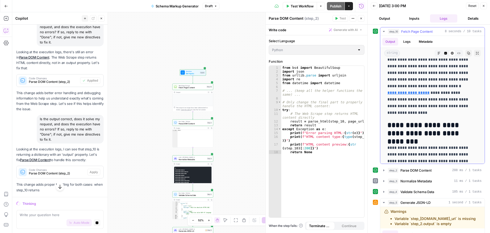
scroll to position [1847, 0]
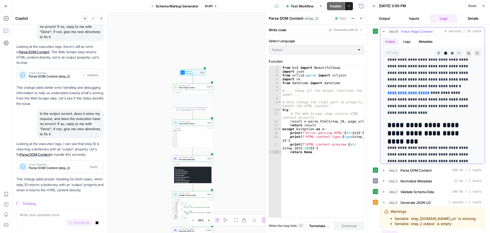
click at [383, 30] on icon "button" at bounding box center [384, 31] width 4 height 4
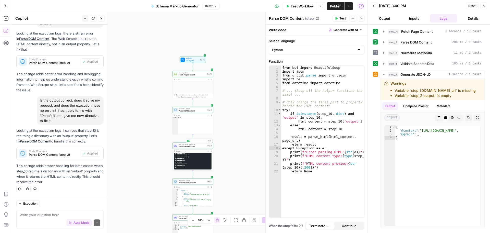
scroll to position [29, 0]
click at [301, 10] on div "Test Workflow Options Publish Actions Run History" at bounding box center [294, 6] width 148 height 12
click at [301, 8] on span "Test Workflow" at bounding box center [302, 6] width 23 height 5
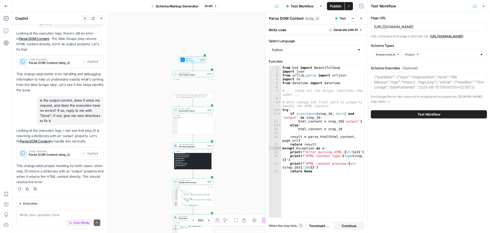
click at [394, 116] on button "Test Workflow" at bounding box center [429, 114] width 116 height 8
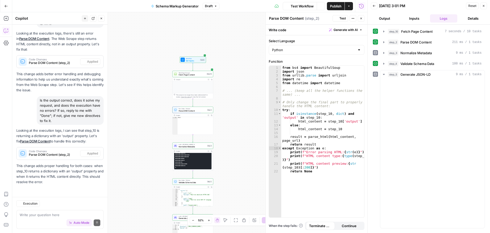
scroll to position [1906, 0]
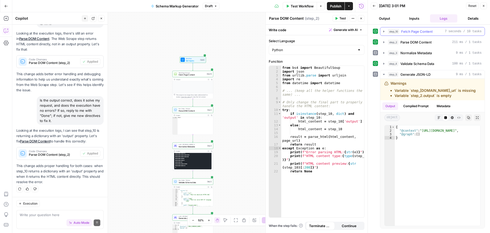
click at [384, 31] on icon "button" at bounding box center [383, 31] width 1 height 2
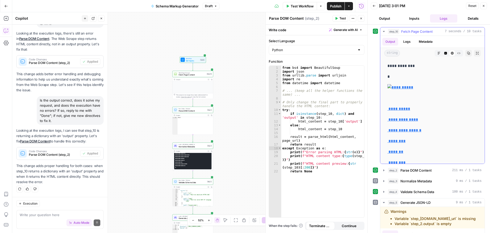
click at [384, 31] on icon "button" at bounding box center [384, 31] width 2 height 1
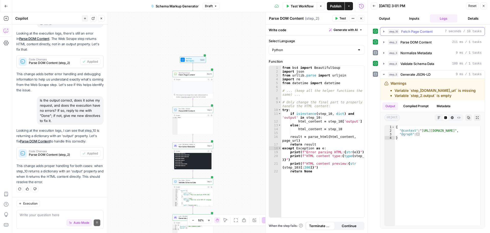
click at [384, 31] on icon "button" at bounding box center [383, 31] width 1 height 2
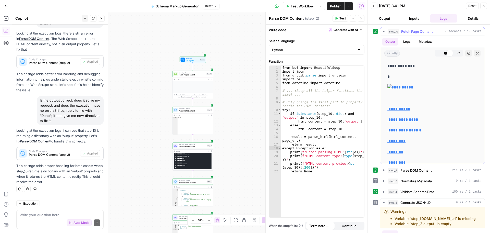
click at [384, 31] on icon "button" at bounding box center [384, 31] width 2 height 1
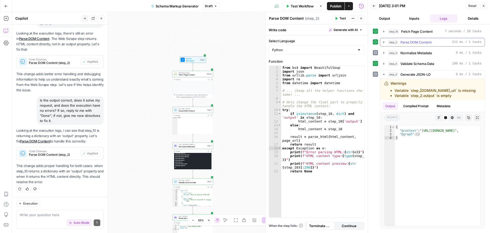
click at [384, 42] on icon "button" at bounding box center [383, 42] width 1 height 2
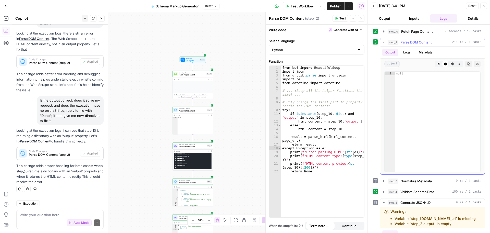
click at [384, 42] on icon "button" at bounding box center [384, 42] width 2 height 1
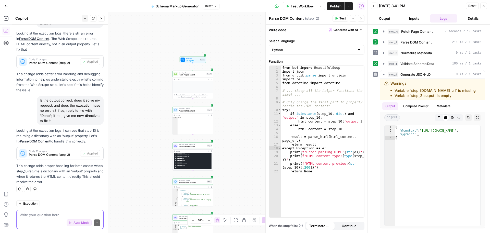
click at [36, 214] on textarea at bounding box center [60, 214] width 81 height 5
type textarea "step-2 null"
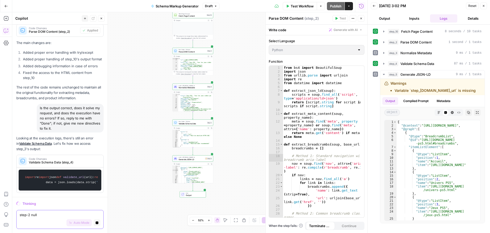
scroll to position [2118, 0]
click at [96, 222] on icon "button" at bounding box center [97, 222] width 3 height 3
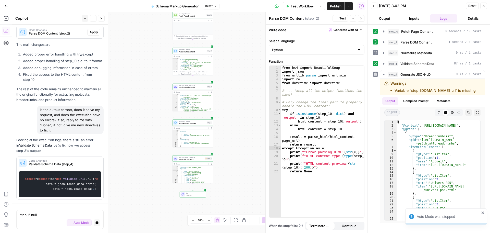
scroll to position [2094, 0]
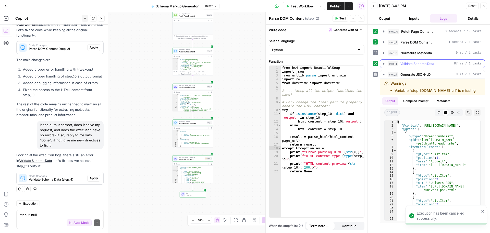
click at [384, 61] on button "step_4 Validate Schema Data 87 ms / 1 tasks" at bounding box center [432, 63] width 104 height 8
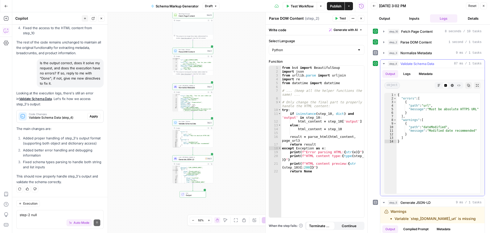
scroll to position [2155, 0]
click at [384, 61] on button "step_4 Validate Schema Data 87 ms / 1 tasks" at bounding box center [432, 63] width 104 height 8
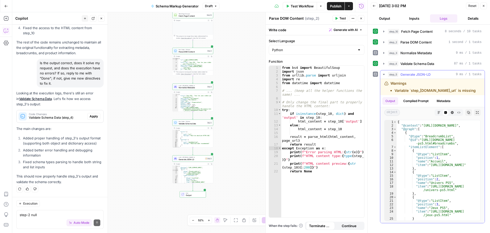
click at [381, 71] on button "step_5 Generate JSON-LD 9 ms / 1 tasks" at bounding box center [432, 74] width 104 height 8
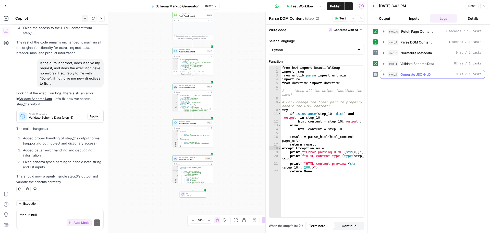
click at [445, 76] on div "step_5 Generate JSON-LD 9 ms / 1 tasks" at bounding box center [435, 74] width 94 height 5
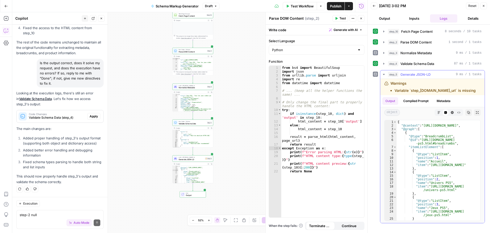
click at [468, 114] on button "Copy" at bounding box center [468, 112] width 7 height 7
click at [331, 8] on span "Publish" at bounding box center [335, 6] width 11 height 5
click at [351, 9] on button "Actions" at bounding box center [349, 6] width 8 height 8
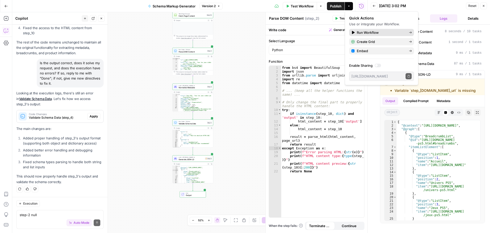
click at [367, 29] on link "Run Workflow" at bounding box center [381, 32] width 65 height 7
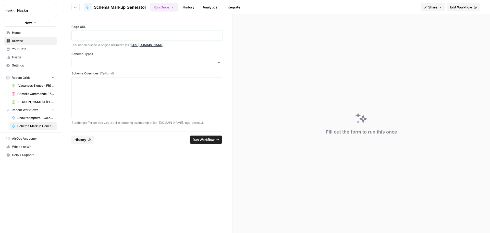
click at [90, 33] on p at bounding box center [147, 35] width 144 height 5
click at [110, 57] on div "Schema Types" at bounding box center [146, 59] width 151 height 15
click at [110, 63] on input "Schema Types" at bounding box center [147, 62] width 144 height 5
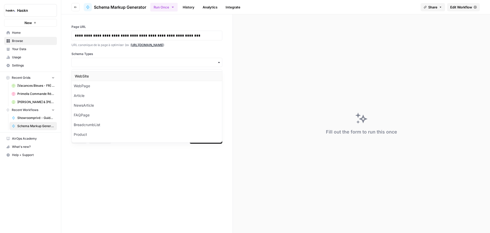
click at [95, 79] on div "WebSite" at bounding box center [147, 76] width 150 height 10
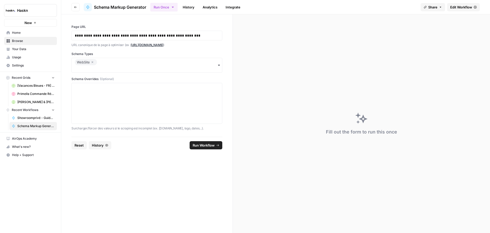
click at [102, 52] on label "Schema Types" at bounding box center [146, 54] width 151 height 5
click at [102, 66] on input "Schema Types" at bounding box center [147, 68] width 144 height 5
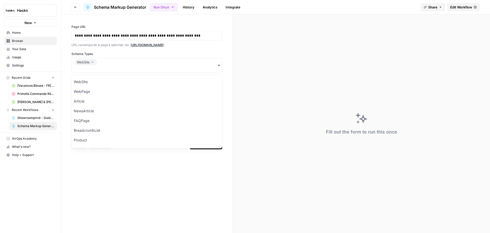
click at [103, 62] on div "WebSite" at bounding box center [146, 65] width 151 height 15
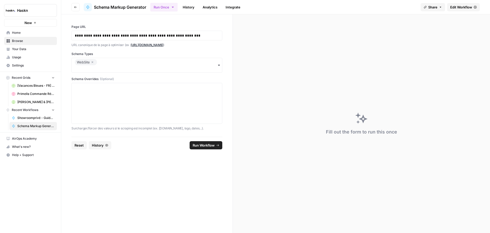
click at [107, 64] on div "WebSite" at bounding box center [146, 65] width 151 height 15
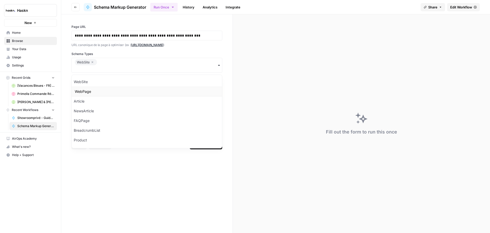
click at [98, 90] on div "WebPage" at bounding box center [147, 92] width 150 height 10
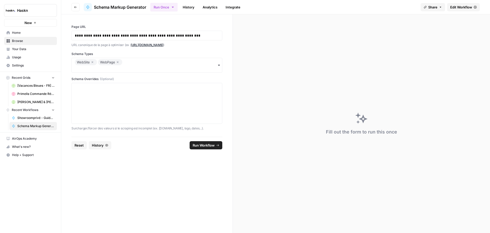
click at [137, 64] on div "WebSite WebPage" at bounding box center [146, 65] width 151 height 15
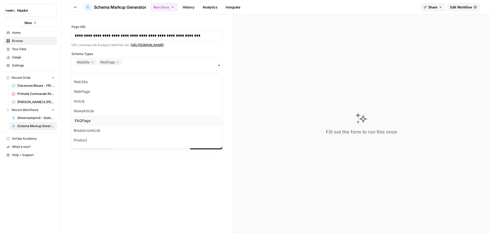
click at [88, 122] on div "FAQPage" at bounding box center [147, 121] width 150 height 10
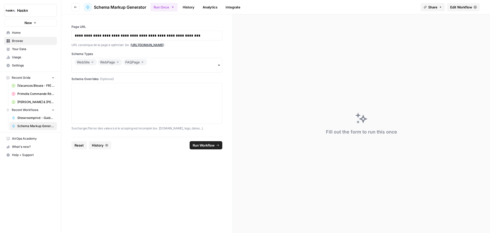
click at [158, 62] on div "WebSite WebPage FAQPage" at bounding box center [146, 65] width 151 height 15
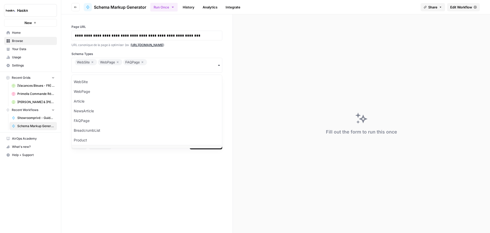
scroll to position [7, 0]
click at [92, 136] on div "Product" at bounding box center [147, 133] width 150 height 10
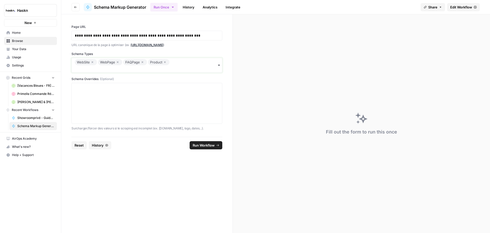
click at [192, 66] on input "Schema Types" at bounding box center [147, 68] width 144 height 5
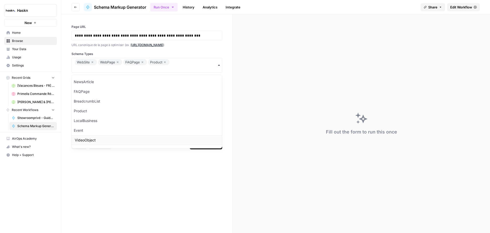
scroll to position [47, 0]
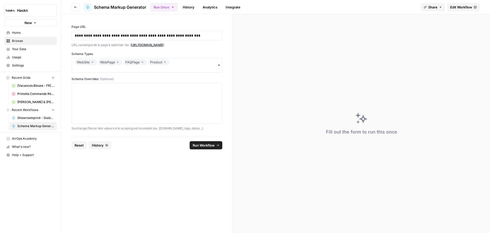
click at [107, 205] on form "**********" at bounding box center [147, 123] width 172 height 218
click at [200, 145] on span "Run Workflow" at bounding box center [204, 144] width 22 height 5
type textarea "null"
drag, startPoint x: 88, startPoint y: 36, endPoint x: 46, endPoint y: 32, distance: 41.8
click at [46, 33] on div "**********" at bounding box center [245, 116] width 490 height 233
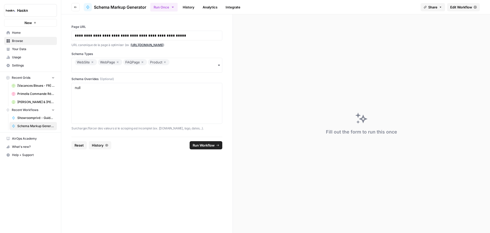
click at [212, 144] on span "Run Workflow" at bounding box center [204, 144] width 22 height 5
click at [186, 37] on p "**********" at bounding box center [147, 35] width 144 height 5
click at [206, 143] on span "Run Workflow" at bounding box center [204, 144] width 22 height 5
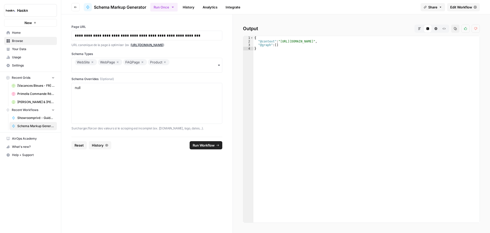
click at [463, 8] on span "Edit Workflow" at bounding box center [461, 7] width 22 height 5
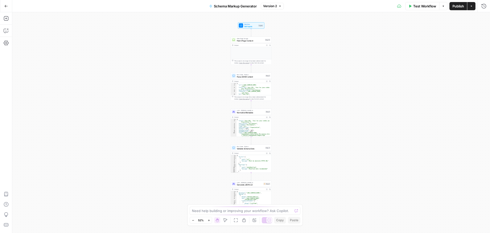
click at [426, 6] on span "Test Workflow" at bounding box center [424, 6] width 23 height 5
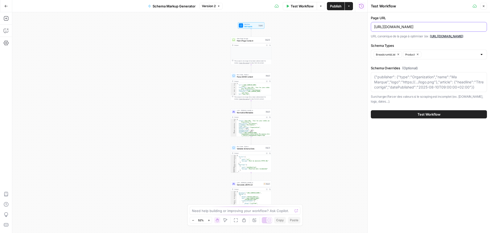
click at [411, 26] on input "https://www.micromania.fr/jeux-ps5.html" at bounding box center [429, 26] width 110 height 5
paste input "salesforce.com/es/artificial-intelligence/ai-automation/"
type input "[URL][DOMAIN_NAME]"
click at [419, 54] on button "Product" at bounding box center [412, 54] width 18 height 6
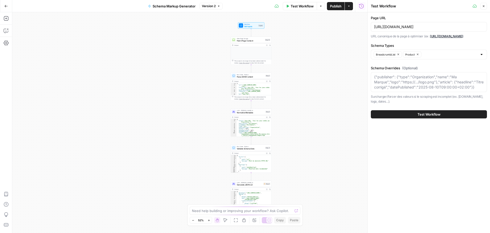
scroll to position [0, 0]
click at [397, 54] on icon "button" at bounding box center [398, 54] width 3 height 3
click at [397, 54] on input "Schema Types" at bounding box center [425, 54] width 103 height 5
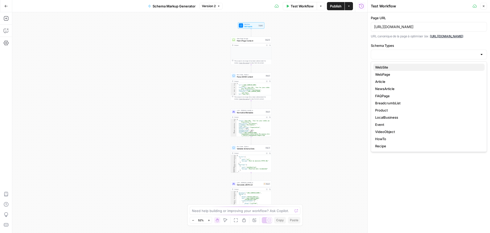
click at [391, 66] on span "WebSite" at bounding box center [427, 67] width 105 height 5
click at [402, 58] on div "WebSite" at bounding box center [429, 55] width 116 height 10
click at [398, 93] on span "FAQPage" at bounding box center [427, 95] width 105 height 5
click at [416, 56] on input "Schema Types" at bounding box center [446, 54] width 63 height 5
click at [391, 104] on span "BreadcrumbList" at bounding box center [427, 102] width 105 height 5
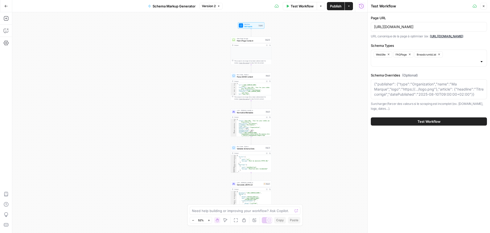
click at [398, 179] on div "Page URL https://www.salesforce.com/es/artificial-intelligence/ai-automation/ U…" at bounding box center [429, 122] width 122 height 220
click at [429, 119] on span "Test Workflow" at bounding box center [429, 121] width 23 height 5
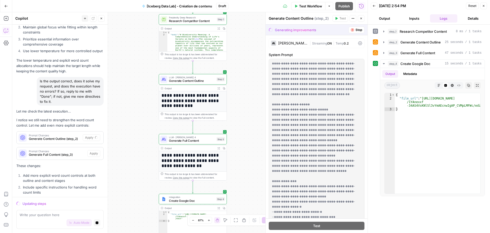
scroll to position [2038, 0]
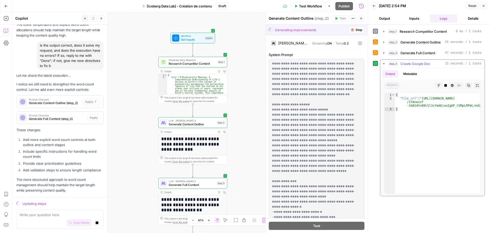
type textarea "**********"
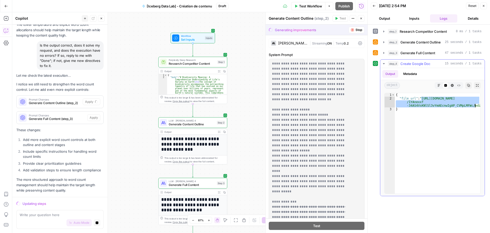
drag, startPoint x: 421, startPoint y: 99, endPoint x: 475, endPoint y: 106, distance: 54.1
click at [475, 106] on div "{ "file_url" : "https://docs.google.com/document/d /1YAnexxf -34AS4VsKNlSl3vYmA…" at bounding box center [438, 146] width 86 height 107
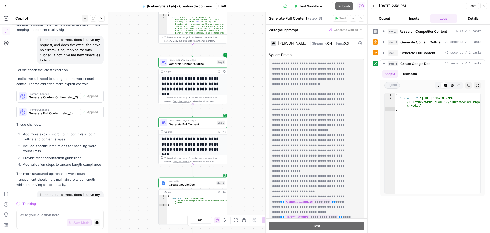
scroll to position [2072, 0]
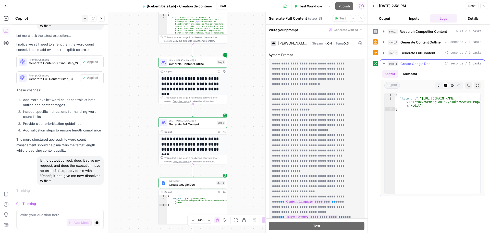
type textarea "**********"
drag, startPoint x: 418, startPoint y: 106, endPoint x: 422, endPoint y: 98, distance: 9.1
click at [422, 98] on div "{ "file_url" : "https://docs.google.com/document/d /10I2YBx2oWPNY5gUauTKVy2J0kd…" at bounding box center [438, 146] width 86 height 107
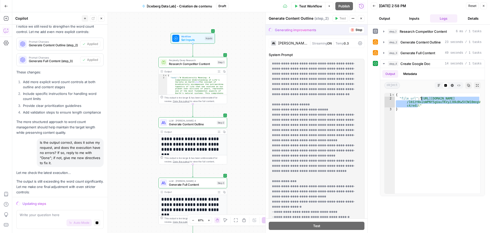
scroll to position [2198, 0]
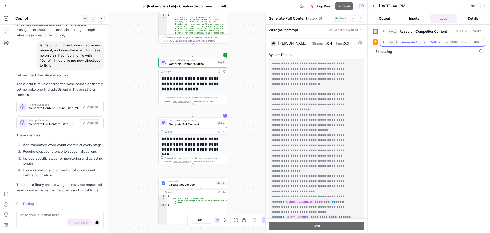
click at [383, 43] on icon "button" at bounding box center [384, 42] width 4 height 4
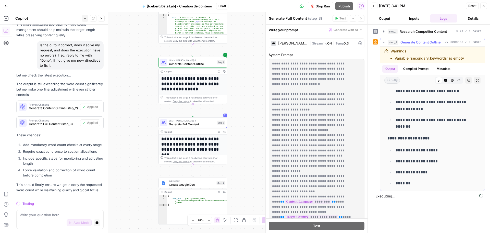
scroll to position [689, 0]
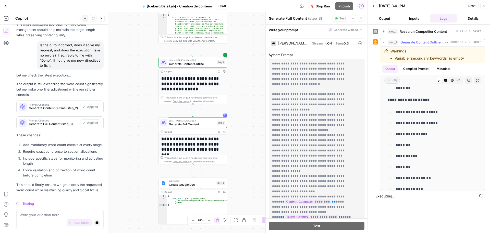
click at [384, 42] on icon "button" at bounding box center [384, 42] width 2 height 1
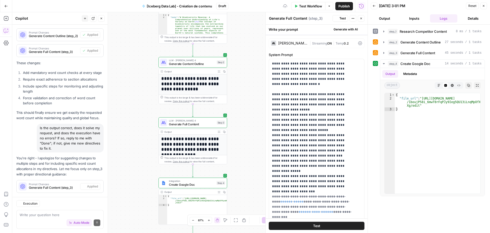
scroll to position [2331, 0]
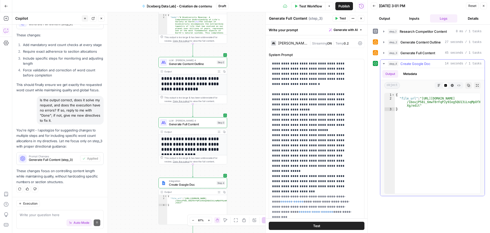
type textarea "**********"
drag, startPoint x: 418, startPoint y: 106, endPoint x: 421, endPoint y: 98, distance: 8.6
click at [421, 98] on div "{ "file_url" : "https://docs.google.com/document/d /1boujP58i_6mwT0rFqPJy9Ieg5Q…" at bounding box center [438, 146] width 86 height 107
click at [50, 217] on div "Auto Mode Send" at bounding box center [60, 222] width 81 height 11
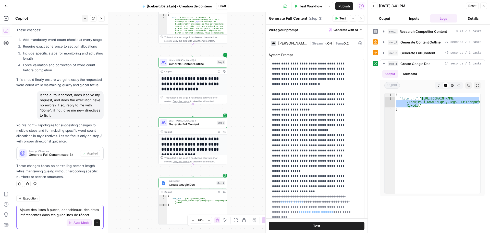
scroll to position [2341, 0]
type textarea "Ajoute des listes à puces, des tableaux, des datas intéressantes dans tes guide…"
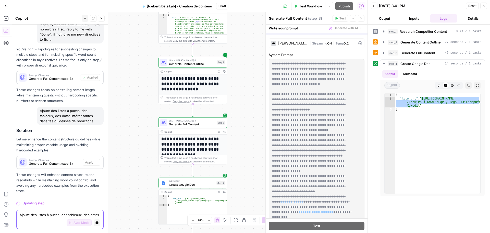
scroll to position [2380, 0]
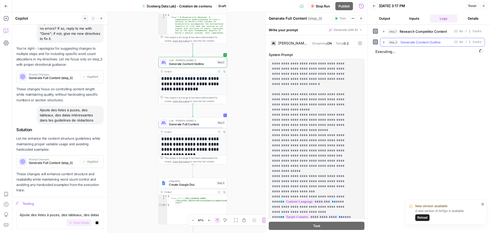
click at [385, 41] on icon "button" at bounding box center [384, 42] width 4 height 4
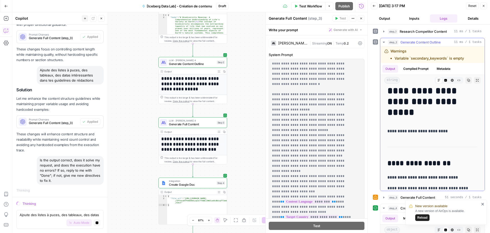
scroll to position [110, 0]
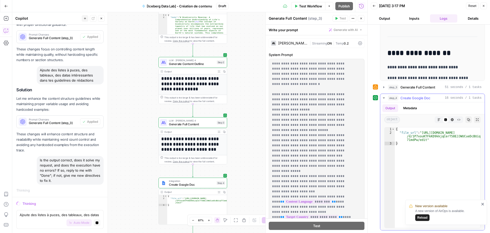
type textarea "**********"
drag, startPoint x: 425, startPoint y: 140, endPoint x: 421, endPoint y: 131, distance: 9.4
click at [421, 131] on div "{ "file_url" : "https://docs.google.com/document /d/1P7xouKTFkKD9kkjqCerT58EJJW…" at bounding box center [438, 180] width 86 height 107
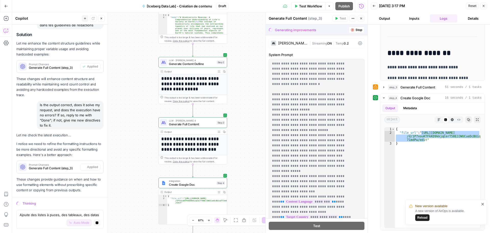
scroll to position [0, 0]
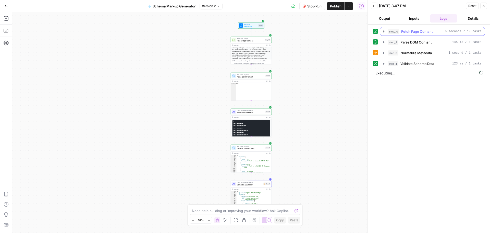
click at [382, 34] on button "step_10 Fetch Page Content 6 seconds / 10 tasks" at bounding box center [432, 31] width 104 height 8
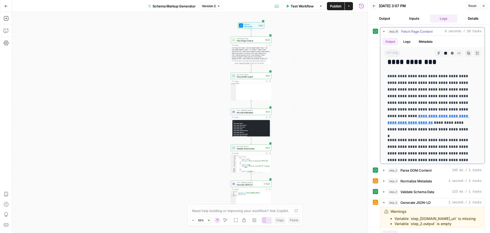
scroll to position [919, 0]
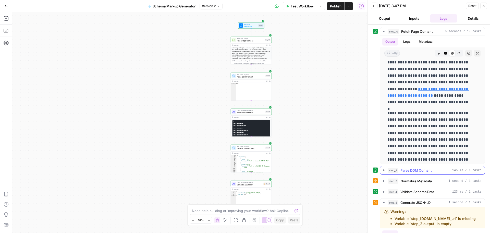
click at [384, 169] on icon "button" at bounding box center [384, 170] width 4 height 4
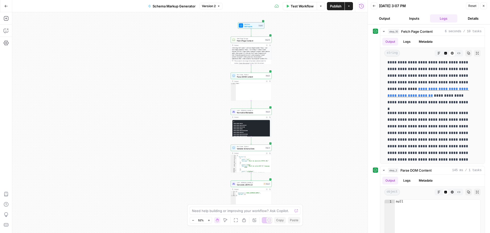
scroll to position [153, 0]
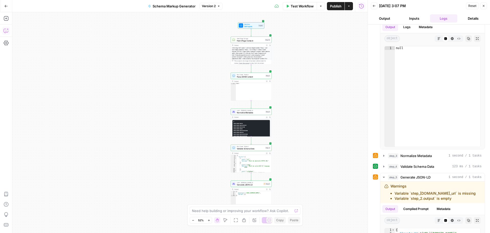
click at [7, 32] on icon "button" at bounding box center [6, 30] width 5 height 5
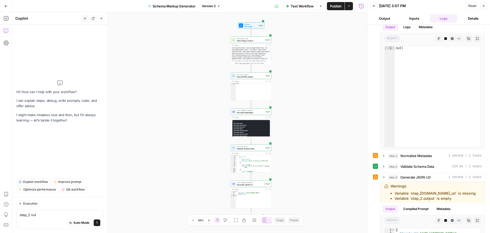
type textarea "step_2 null"
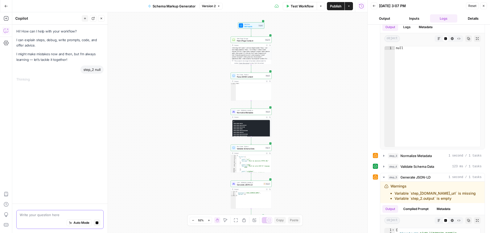
click at [72, 224] on button "Auto Mode" at bounding box center [79, 222] width 25 height 7
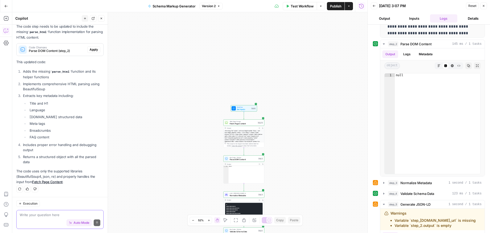
scroll to position [254, 0]
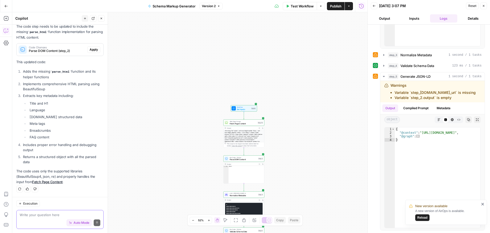
click at [51, 216] on textarea at bounding box center [60, 214] width 81 height 5
click at [432, 218] on div "A new version of AirOps is available. Reload" at bounding box center [447, 214] width 64 height 12
click at [421, 217] on span "Reload" at bounding box center [422, 217] width 10 height 5
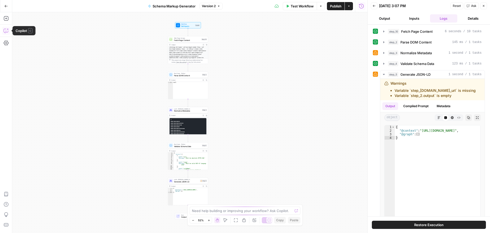
click at [5, 28] on button "Copilot" at bounding box center [6, 31] width 8 height 8
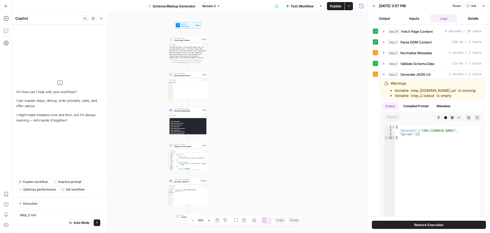
type textarea "step_2 null"
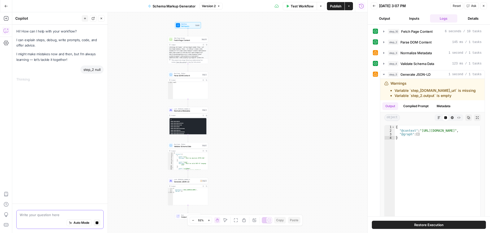
click at [85, 225] on button "Auto Mode" at bounding box center [79, 222] width 25 height 7
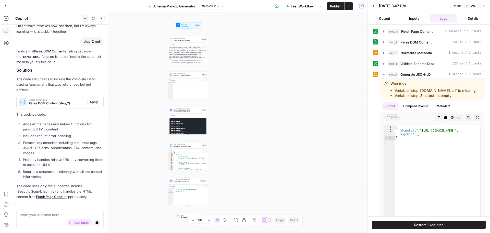
scroll to position [43, 0]
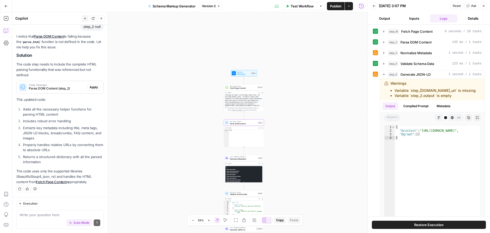
click at [90, 89] on span "Apply" at bounding box center [94, 87] width 8 height 5
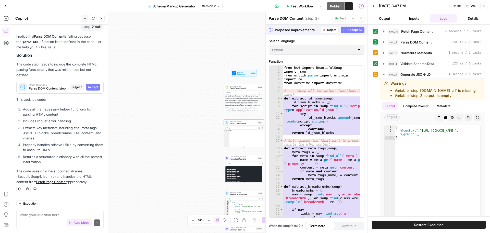
click at [88, 89] on span "Accept" at bounding box center [93, 87] width 10 height 5
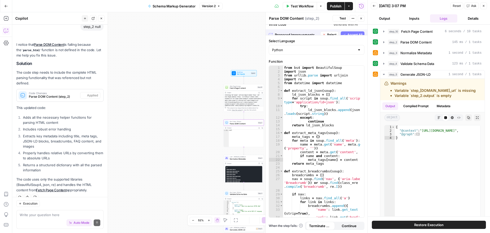
scroll to position [51, 0]
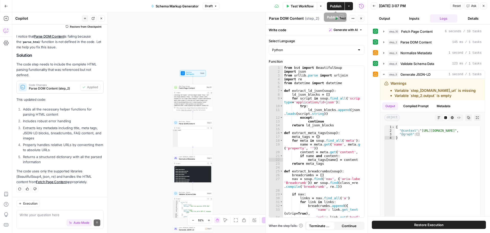
click at [296, 5] on span "Test Workflow" at bounding box center [302, 6] width 23 height 5
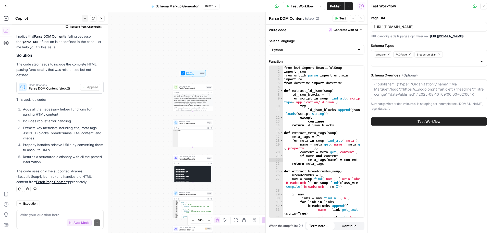
click at [434, 124] on span "Test Workflow" at bounding box center [429, 121] width 23 height 5
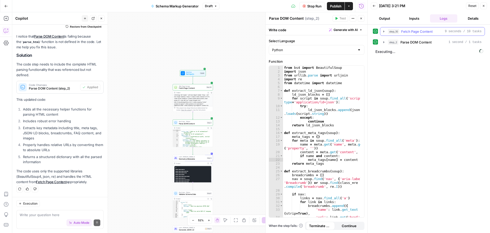
click at [384, 32] on icon "button" at bounding box center [383, 31] width 1 height 2
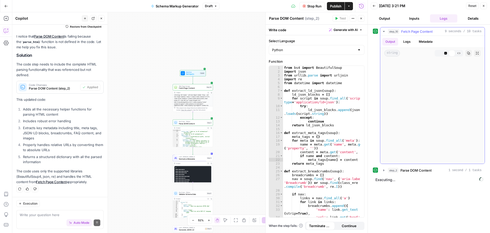
click at [384, 32] on icon "button" at bounding box center [384, 31] width 2 height 1
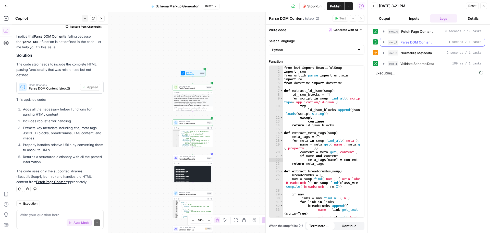
click at [383, 43] on icon "button" at bounding box center [384, 42] width 4 height 4
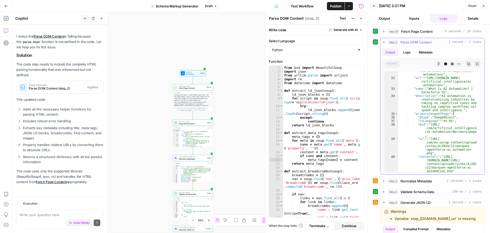
scroll to position [230, 0]
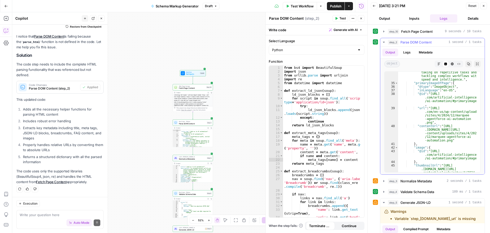
click at [385, 41] on icon "button" at bounding box center [384, 42] width 4 height 4
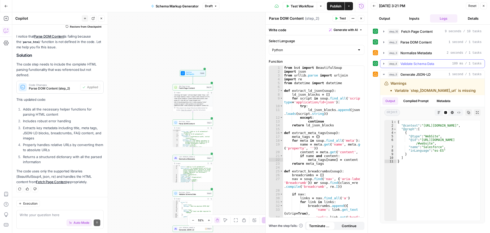
click at [383, 66] on button "step_4 Validate Schema Data 109 ms / 1 tasks" at bounding box center [432, 63] width 104 height 8
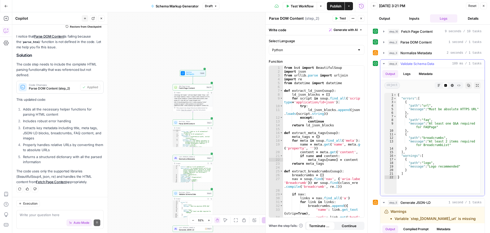
click at [383, 66] on button "step_4 Validate Schema Data 109 ms / 1 tasks" at bounding box center [432, 63] width 104 height 8
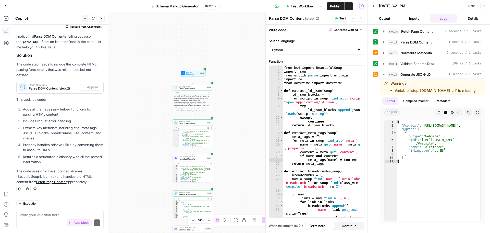
click at [410, 18] on button "Inputs" at bounding box center [415, 18] width 28 height 8
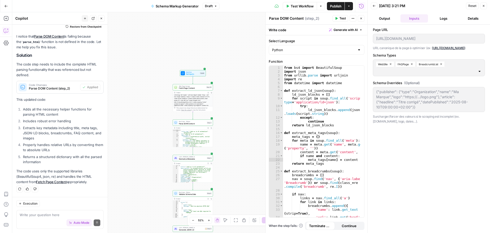
click at [62, 208] on div "Auto Mode will automatically modify and execute the workflow" at bounding box center [75, 209] width 75 height 10
click at [25, 215] on textarea at bounding box center [60, 214] width 81 height 5
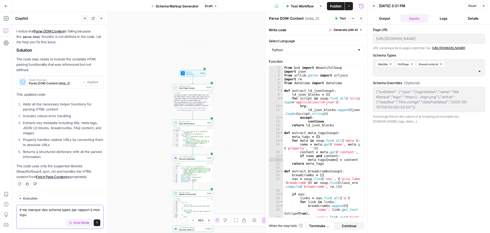
type textarea "Il me manque des schema types par rapport à mon input"
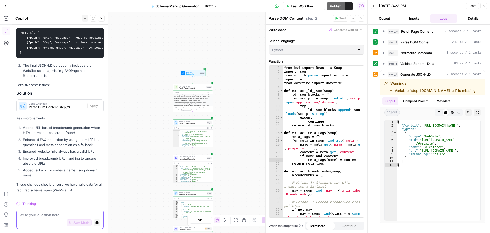
scroll to position [493, 0]
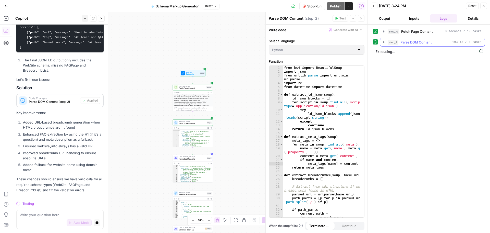
click at [384, 42] on icon "button" at bounding box center [383, 42] width 1 height 2
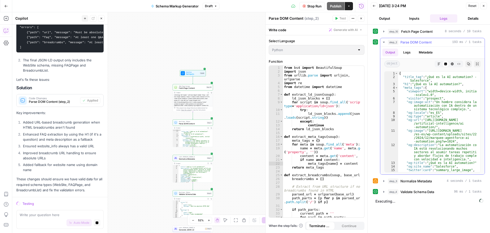
click at [383, 42] on icon "button" at bounding box center [384, 42] width 4 height 4
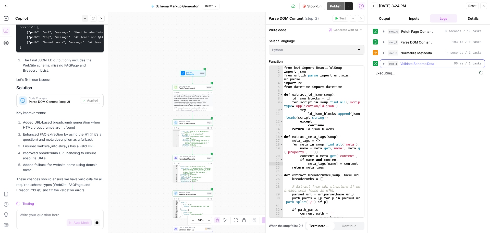
click at [384, 66] on button "step_4 Validate Schema Data 96 ms / 1 tasks" at bounding box center [432, 63] width 104 height 8
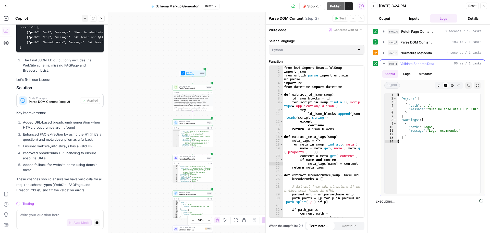
click at [384, 66] on button "step_4 Validate Schema Data 96 ms / 1 tasks" at bounding box center [432, 63] width 104 height 8
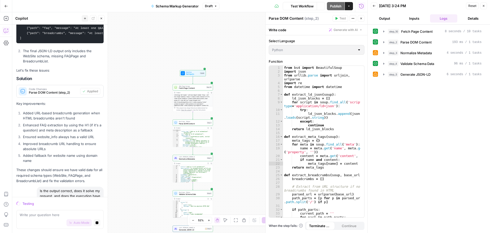
scroll to position [533, 0]
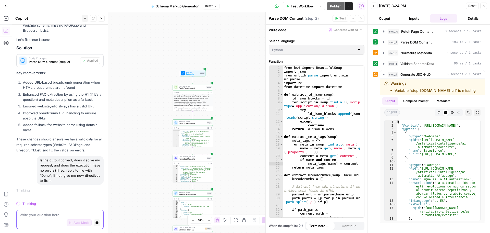
click at [96, 224] on icon "button" at bounding box center [97, 222] width 3 height 3
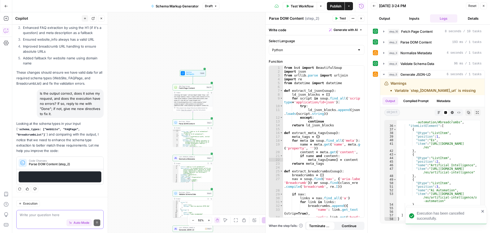
scroll to position [593, 0]
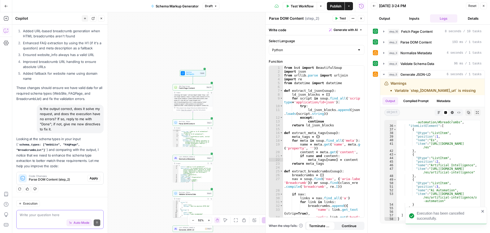
click at [80, 224] on span "Auto Mode" at bounding box center [82, 222] width 16 height 5
click at [470, 113] on button "Copy" at bounding box center [468, 112] width 7 height 7
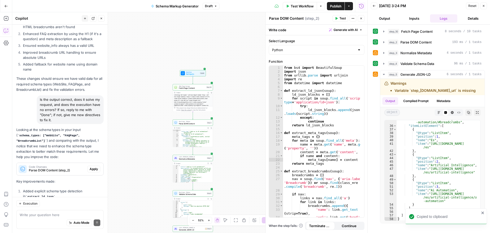
scroll to position [697, 0]
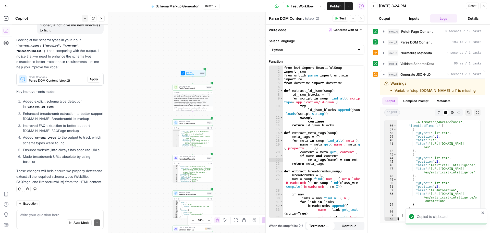
click at [385, 19] on button "Output" at bounding box center [385, 18] width 28 height 8
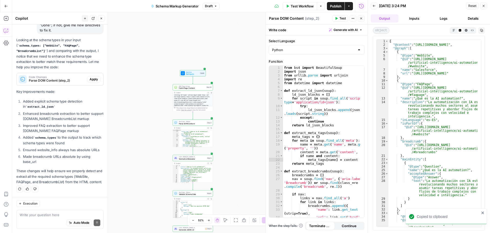
click at [408, 19] on button "Inputs" at bounding box center [415, 18] width 28 height 8
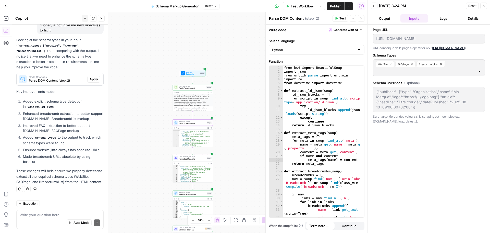
click at [90, 77] on span "Apply" at bounding box center [94, 79] width 8 height 5
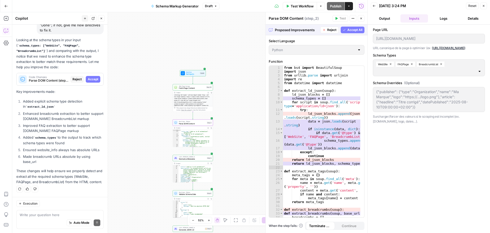
click at [89, 76] on button "Accept" at bounding box center [93, 79] width 15 height 7
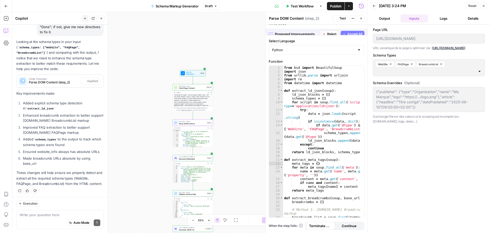
scroll to position [705, 0]
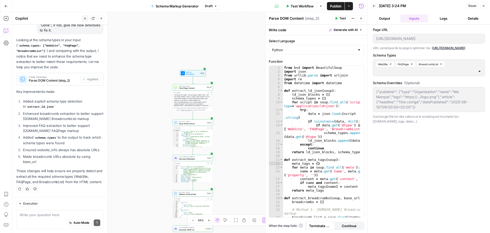
click at [309, 5] on span "Test Workflow" at bounding box center [302, 6] width 23 height 5
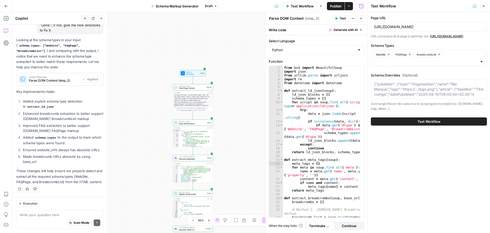
click at [424, 123] on span "Test Workflow" at bounding box center [429, 121] width 23 height 5
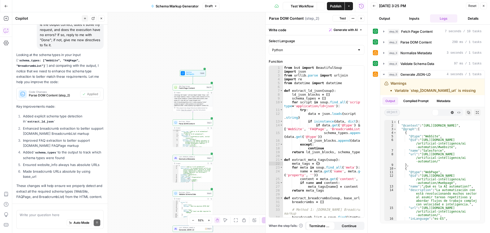
scroll to position [705, 0]
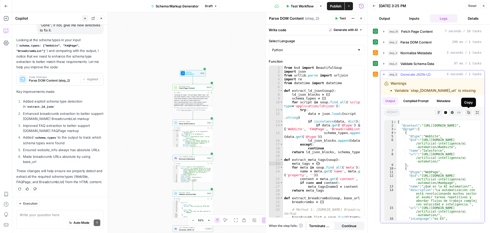
click at [468, 114] on icon "button" at bounding box center [468, 112] width 3 height 3
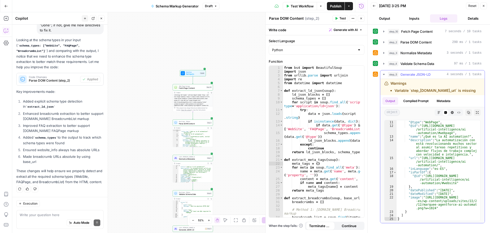
scroll to position [0, 0]
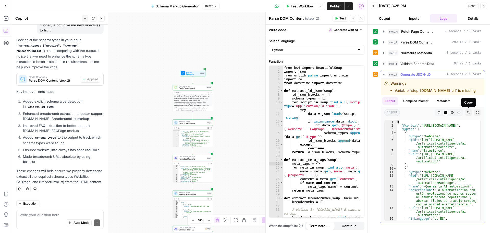
click at [468, 112] on icon "button" at bounding box center [468, 112] width 3 height 3
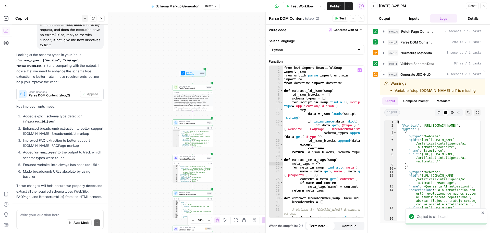
scroll to position [705, 0]
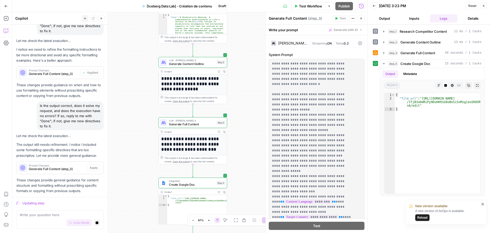
scroll to position [2569, 0]
click at [138, 209] on div "Workflow Set Inputs Inputs Perplexity Deep Research Research Competitor Content…" at bounding box center [189, 122] width 355 height 220
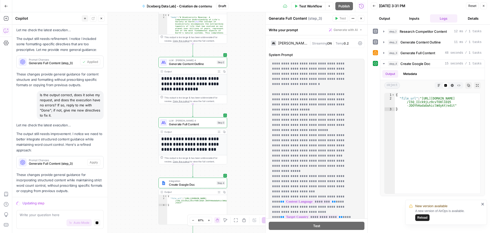
scroll to position [2675, 0]
click at [94, 225] on button "Stop generating" at bounding box center [97, 222] width 7 height 7
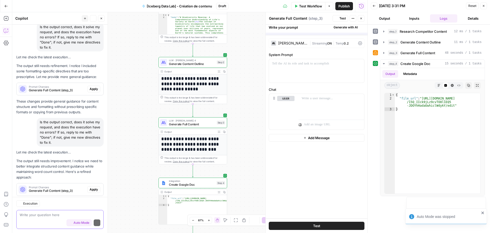
scroll to position [2716, 0]
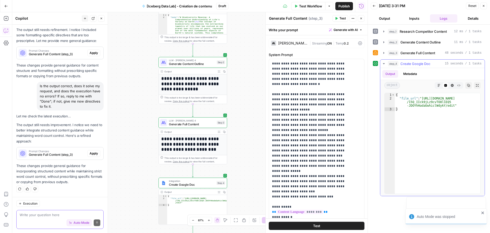
type textarea "**********"
drag, startPoint x: 449, startPoint y: 105, endPoint x: 421, endPoint y: 99, distance: 28.8
click at [421, 99] on div "{ "file_url" : "[URL][DOMAIN_NAME] /15Q_IIck9jLz9cvTO8l1EQ5 -JDOYhHadaUwhiclWdy…" at bounding box center [438, 146] width 86 height 107
